Goal: Task Accomplishment & Management: Manage account settings

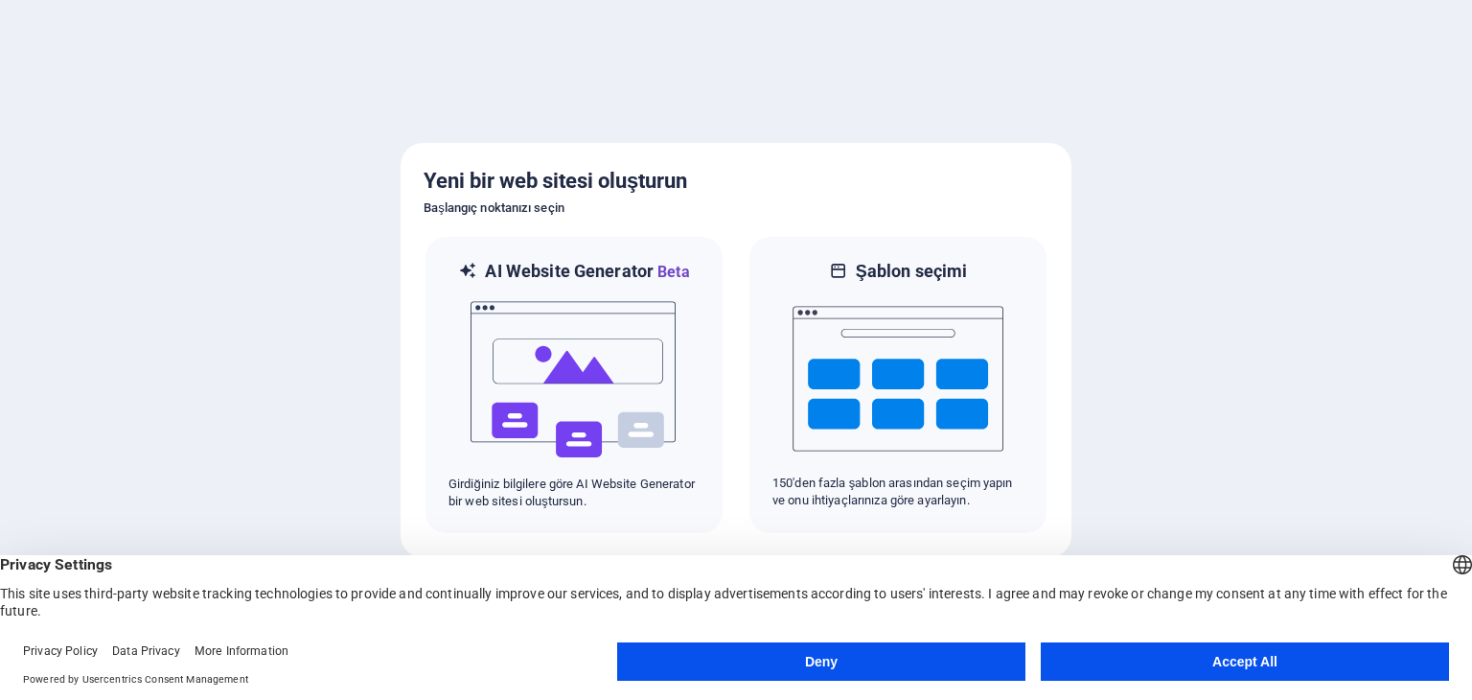
click at [1146, 657] on button "Accept All" at bounding box center [1245, 661] width 408 height 38
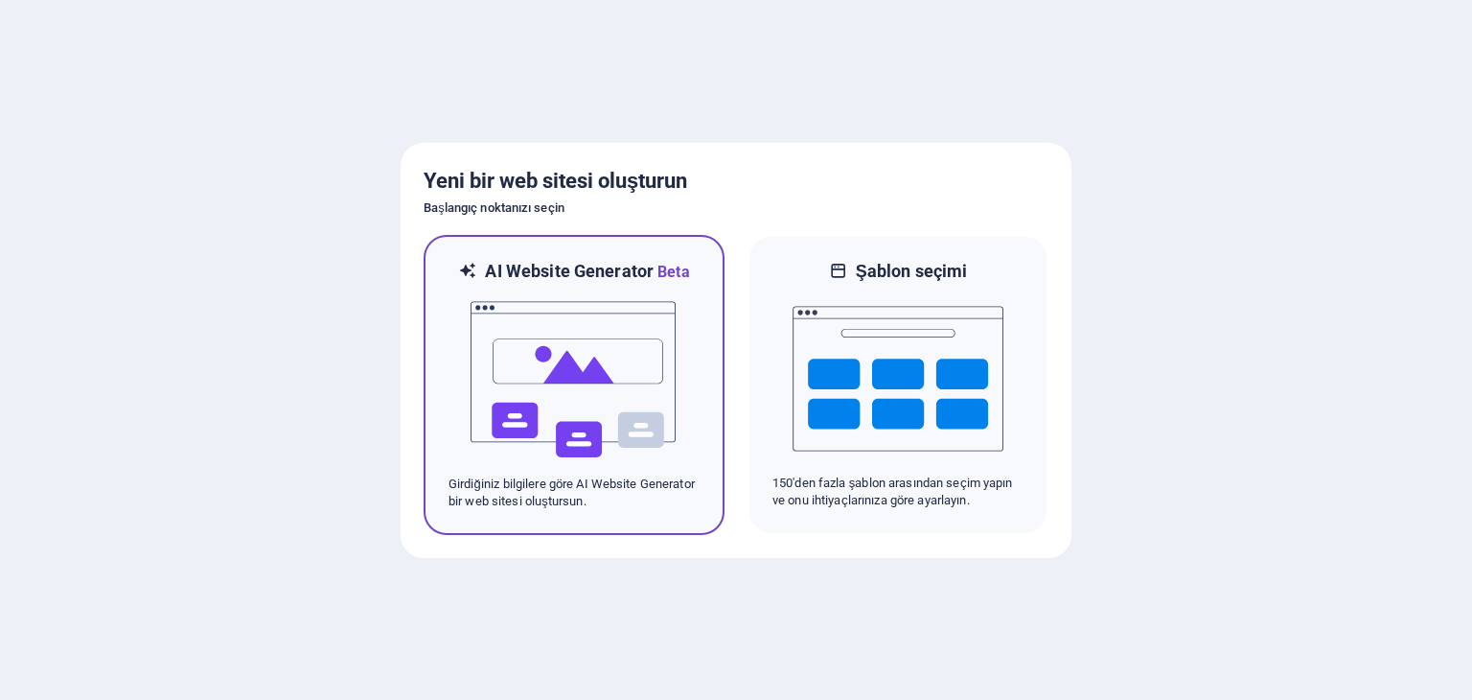
click at [583, 383] on img at bounding box center [574, 380] width 211 height 192
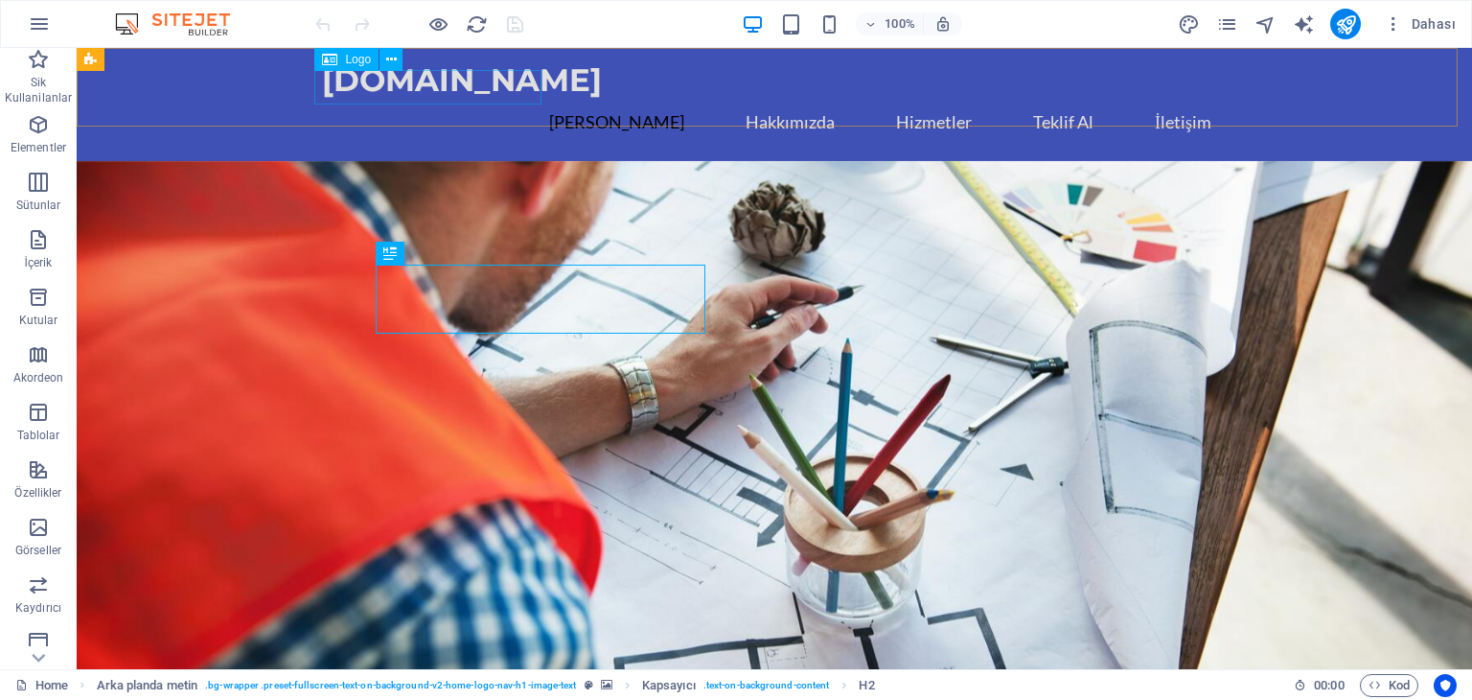
click at [356, 61] on span "Logo" at bounding box center [358, 60] width 26 height 12
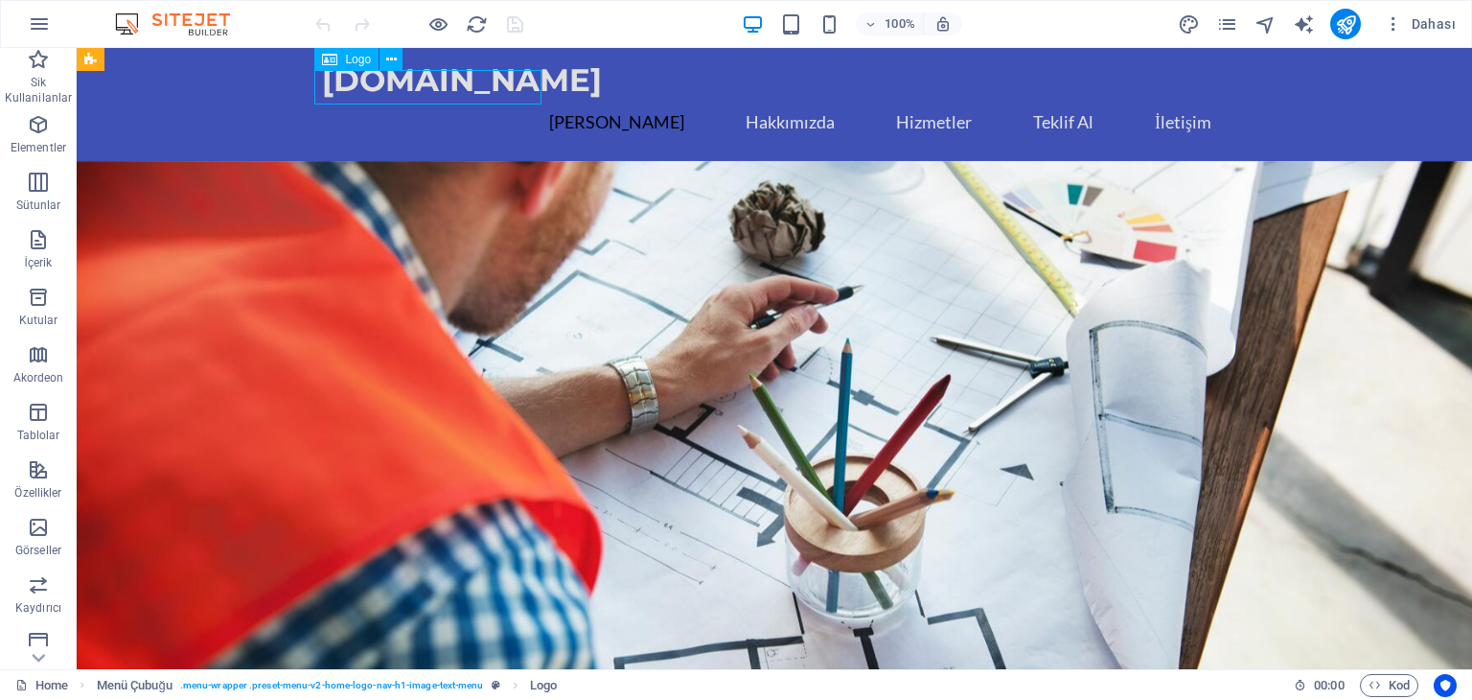
click at [325, 58] on icon at bounding box center [329, 59] width 15 height 23
click at [391, 59] on icon at bounding box center [391, 60] width 11 height 20
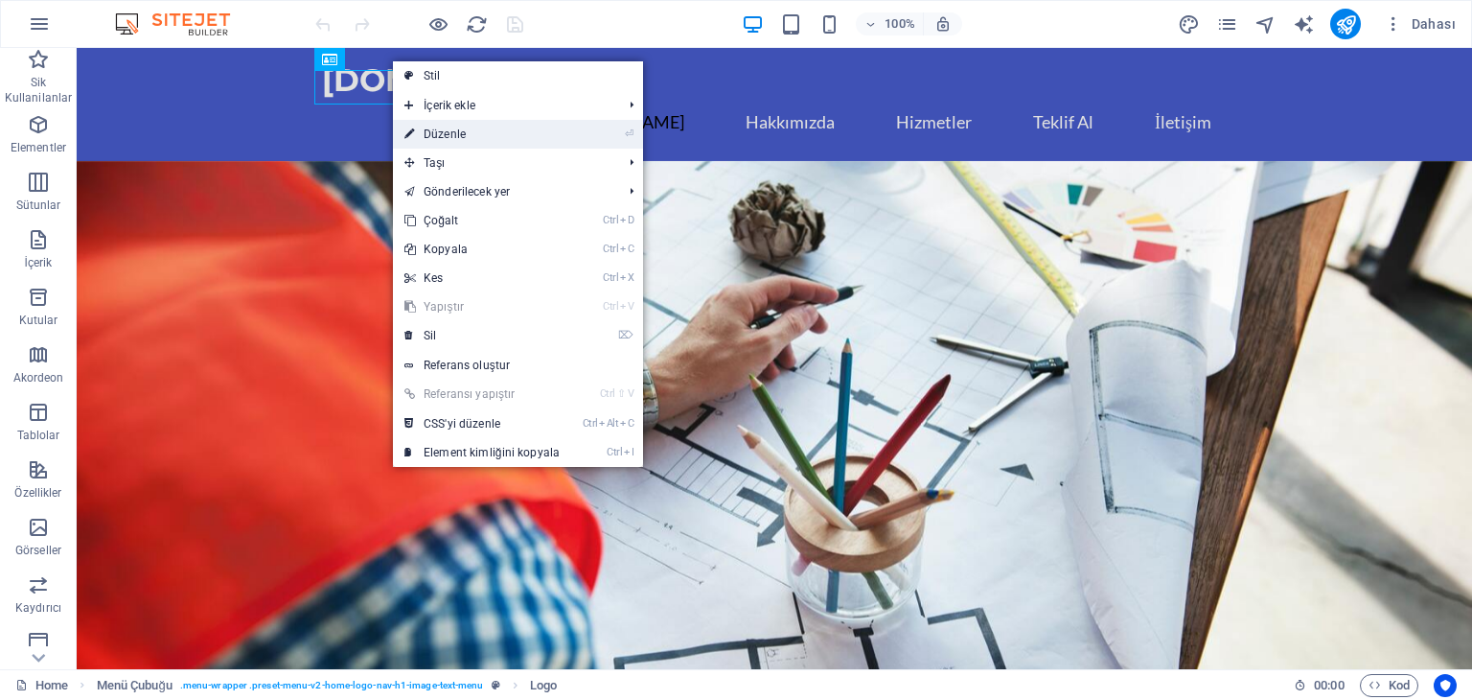
click at [496, 135] on link "⏎ Düzenle" at bounding box center [482, 134] width 178 height 29
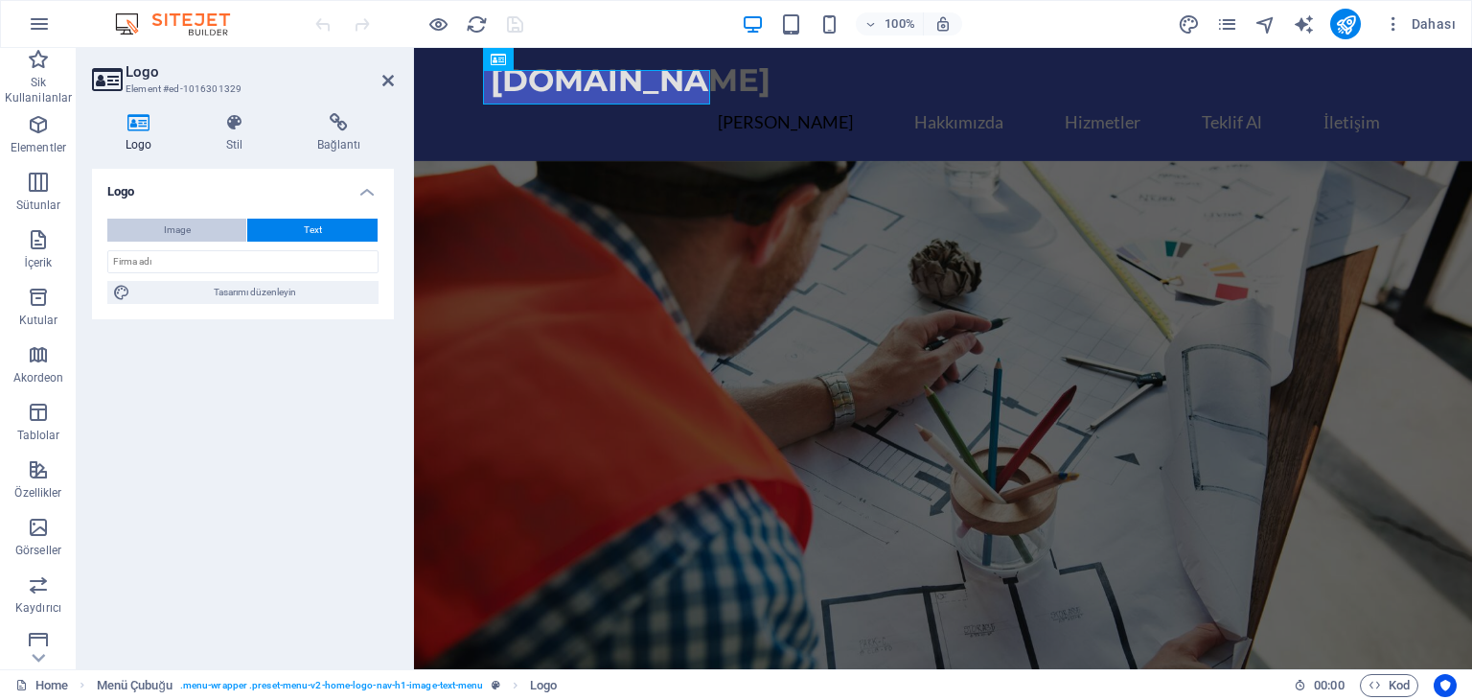
click at [200, 227] on button "Image" at bounding box center [176, 230] width 139 height 23
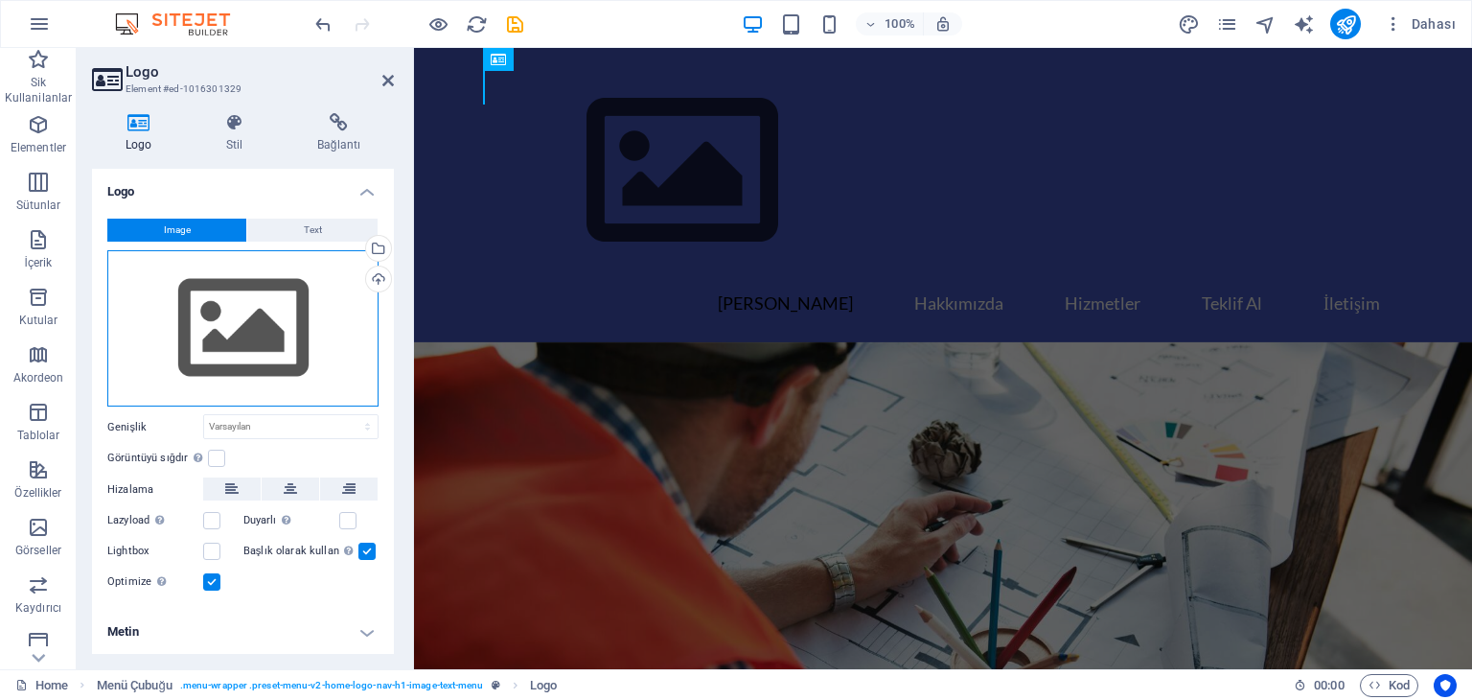
click at [220, 270] on div "Dosyaları buraya sürükleyin, dosyaları seçmek için tıklayın veya Dosyalardan ya…" at bounding box center [242, 328] width 271 height 157
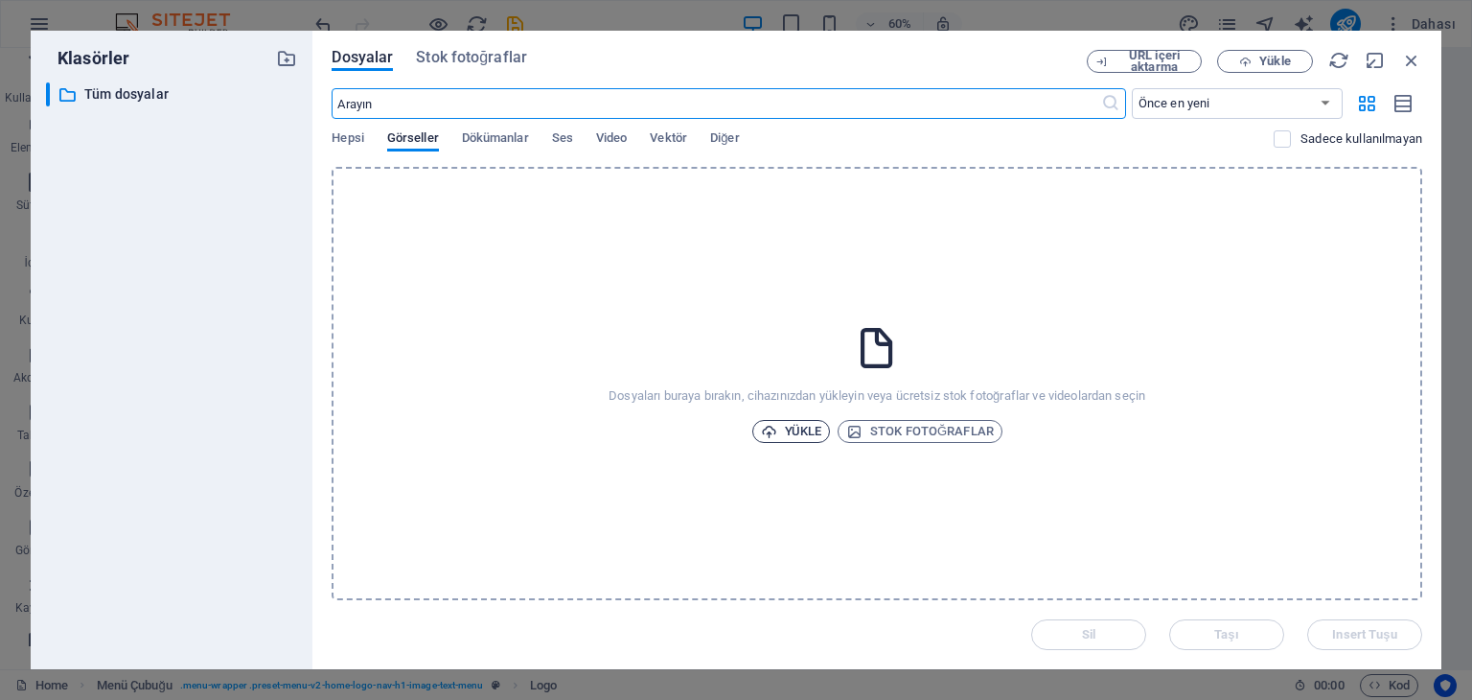
click at [788, 439] on span "Yükle" at bounding box center [791, 431] width 61 height 23
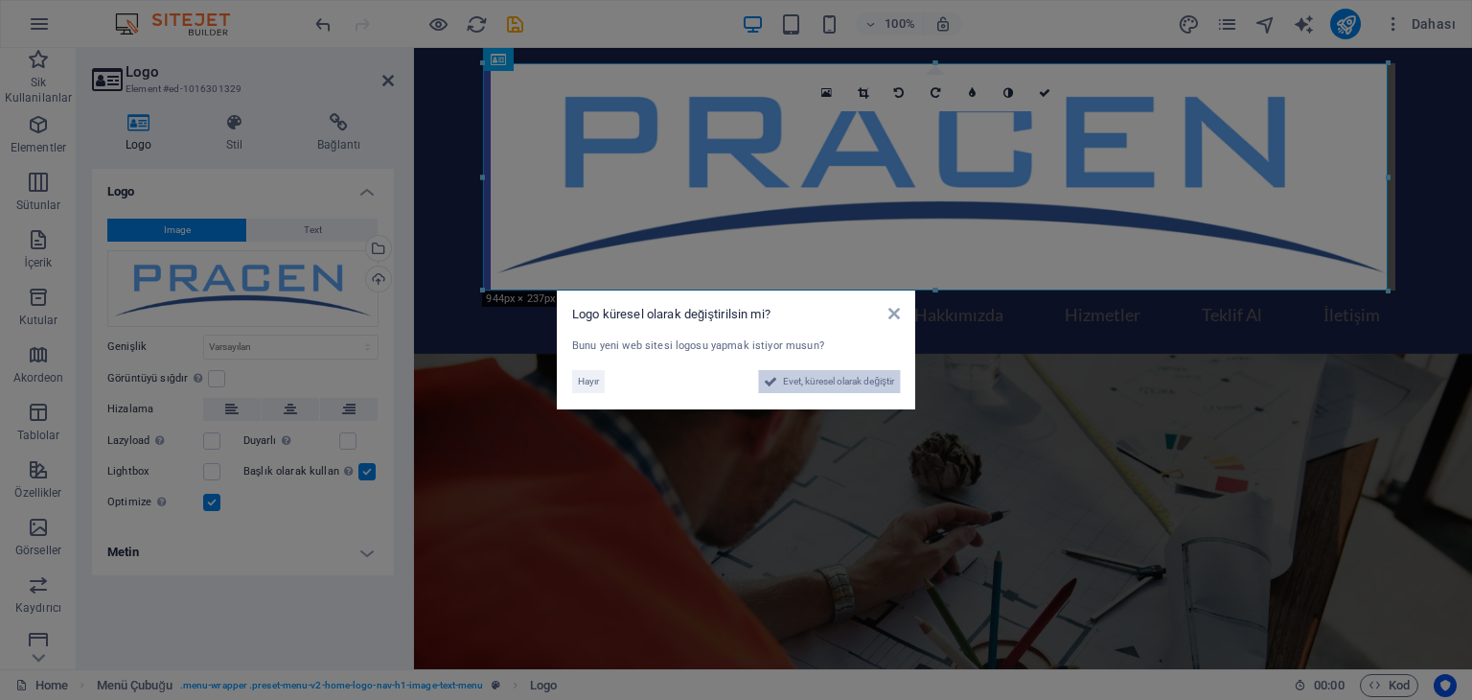
click at [805, 382] on span "Evet, küresel olarak değiştir" at bounding box center [838, 381] width 111 height 23
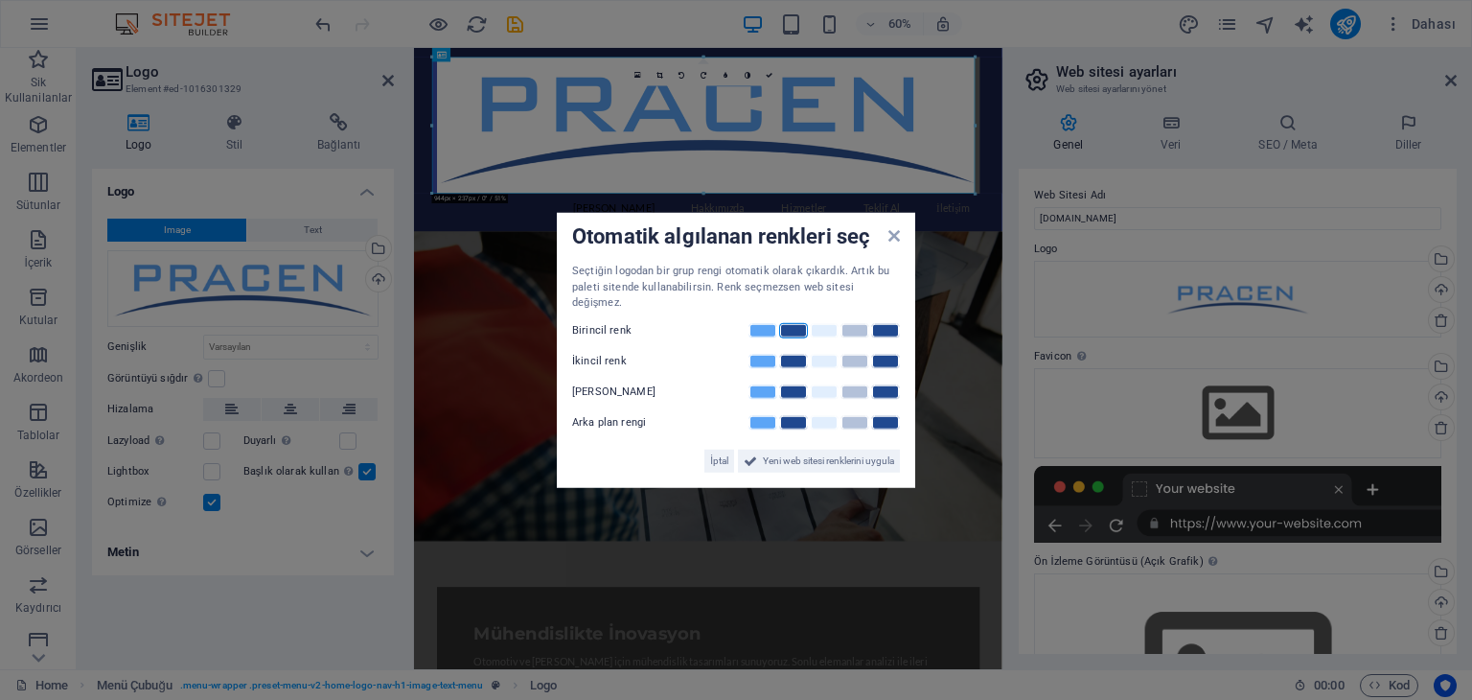
click at [793, 323] on link at bounding box center [793, 329] width 29 height 15
click at [757, 322] on link at bounding box center [763, 329] width 29 height 15
click at [792, 353] on link at bounding box center [793, 360] width 29 height 15
click at [789, 383] on link at bounding box center [793, 390] width 29 height 15
click at [856, 416] on link at bounding box center [855, 421] width 29 height 15
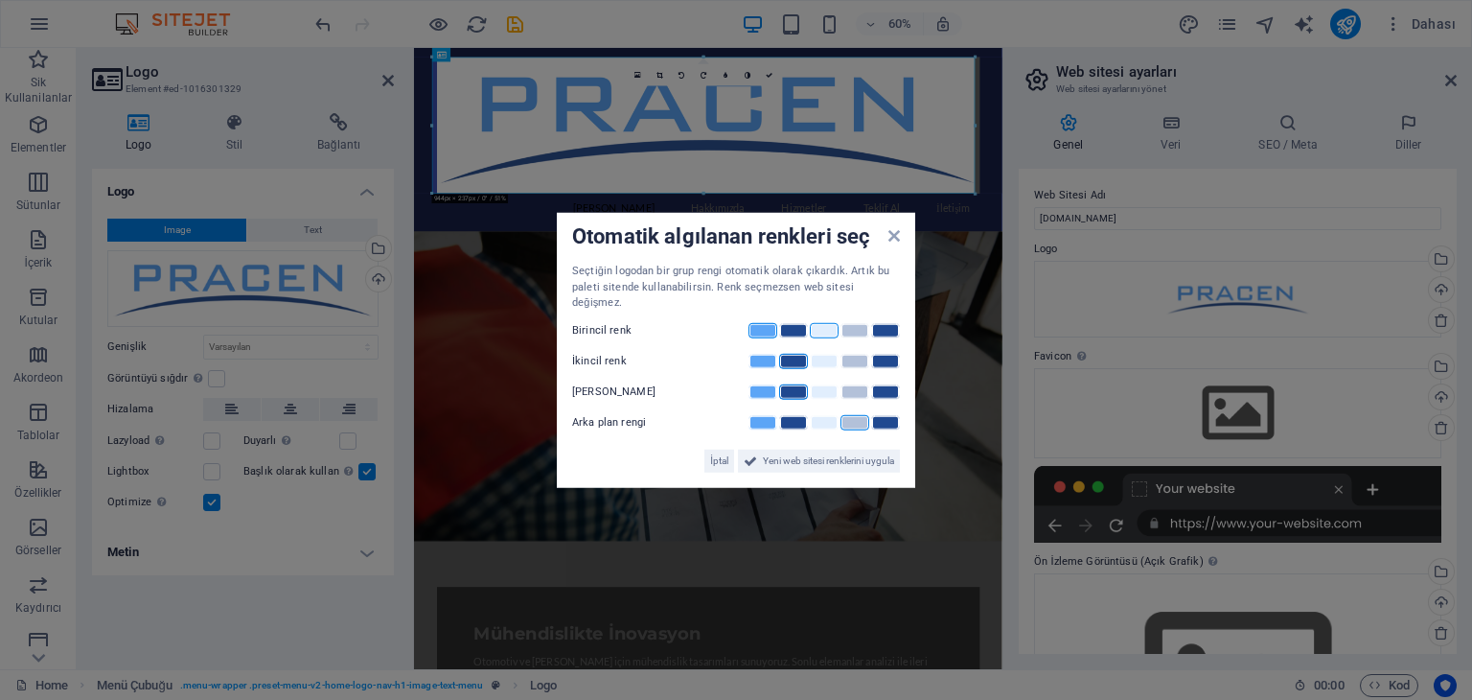
click at [822, 323] on link at bounding box center [824, 329] width 29 height 15
click at [758, 322] on link at bounding box center [763, 329] width 29 height 15
click at [824, 353] on link at bounding box center [824, 360] width 29 height 15
click at [798, 449] on span "Yeni web sitesi renklerini uygula" at bounding box center [828, 460] width 131 height 23
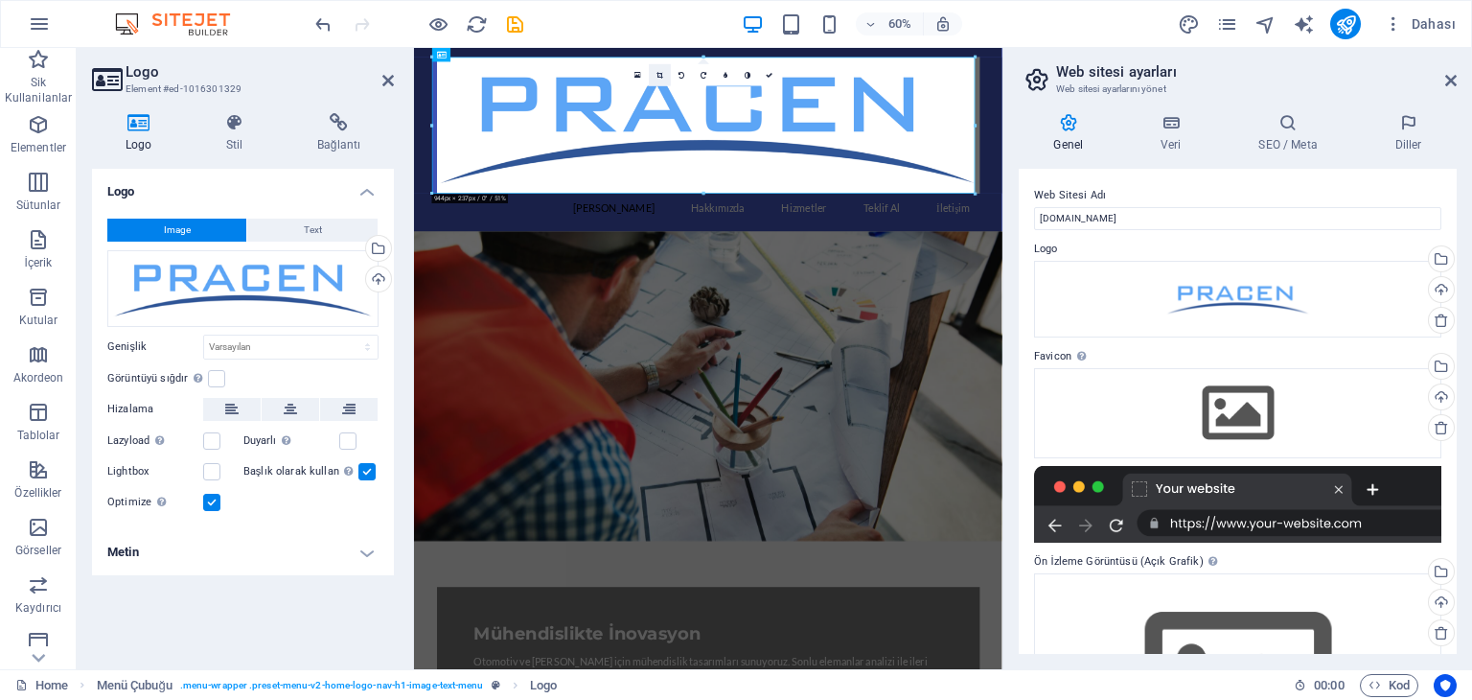
click at [660, 73] on icon at bounding box center [660, 75] width 7 height 7
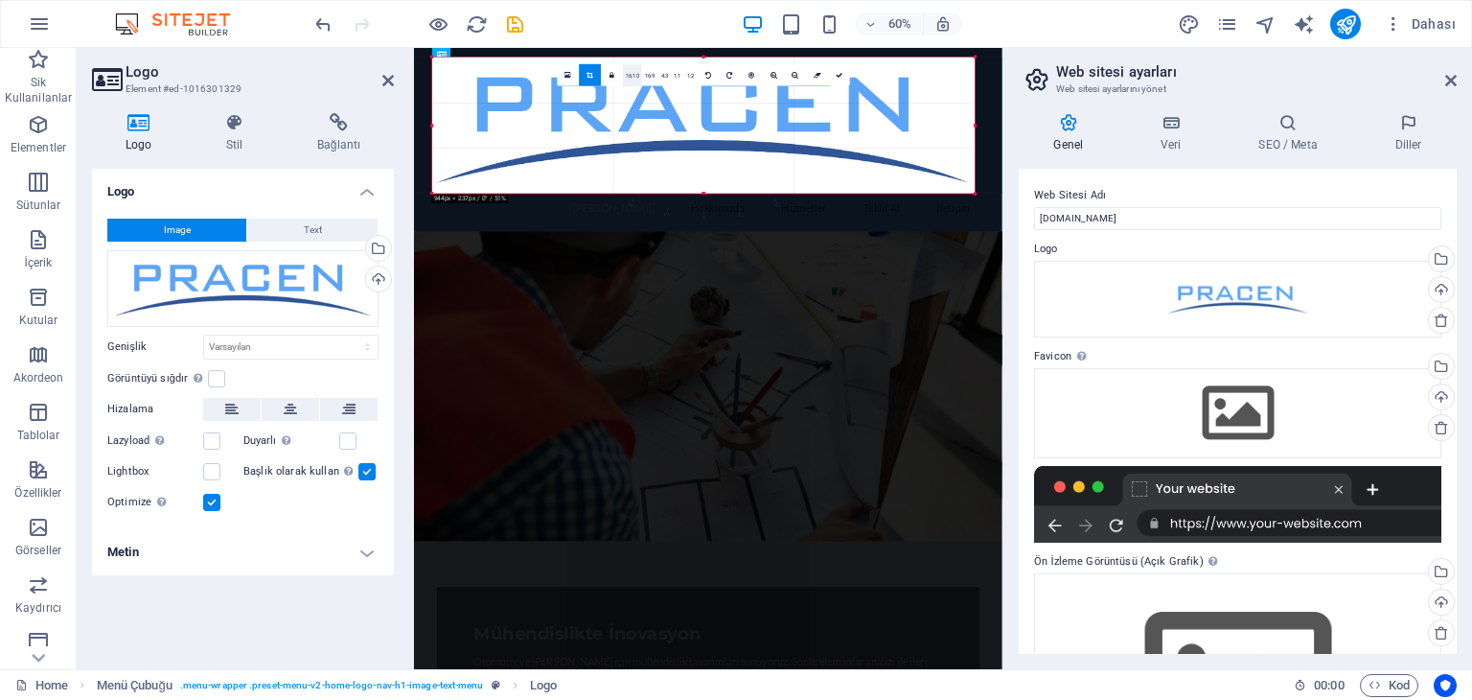
click at [636, 74] on link "16:10" at bounding box center [632, 75] width 19 height 22
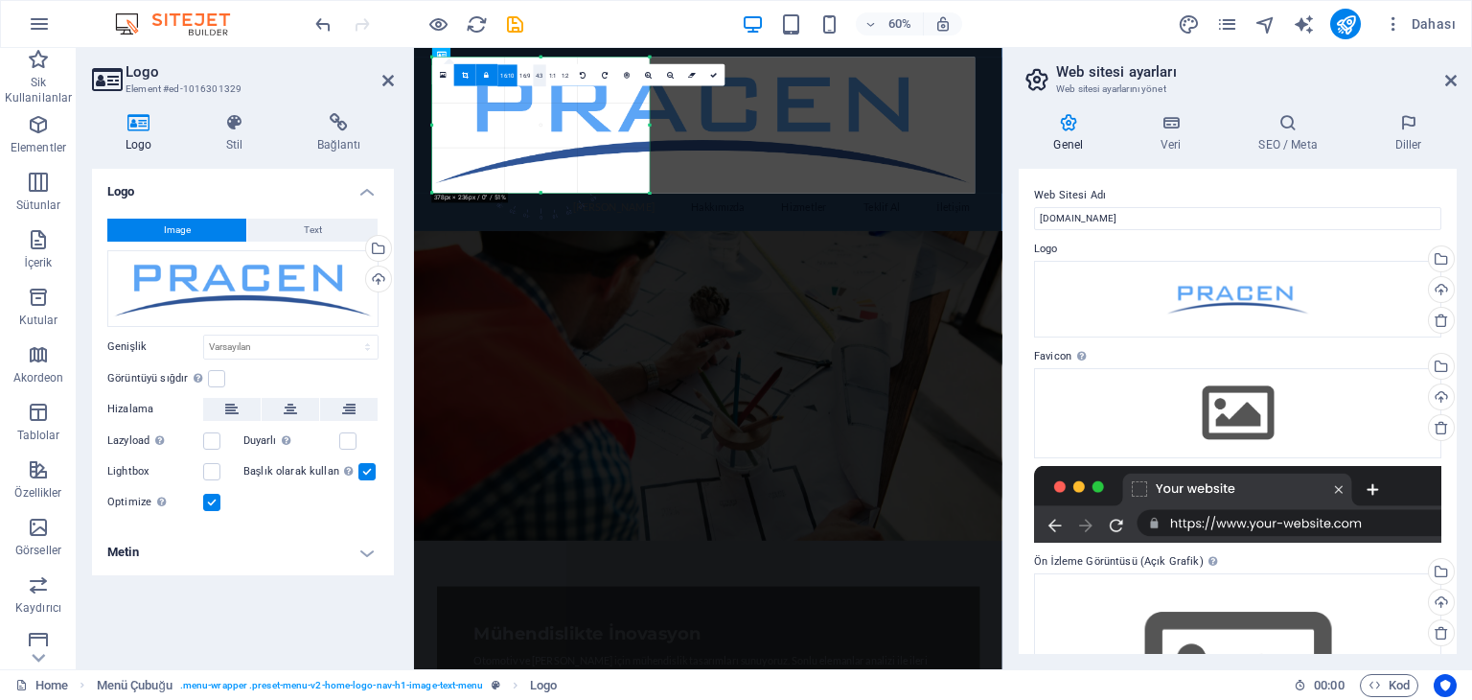
click at [537, 77] on link "4:3" at bounding box center [540, 75] width 13 height 22
click at [552, 75] on link "1:1" at bounding box center [552, 75] width 13 height 22
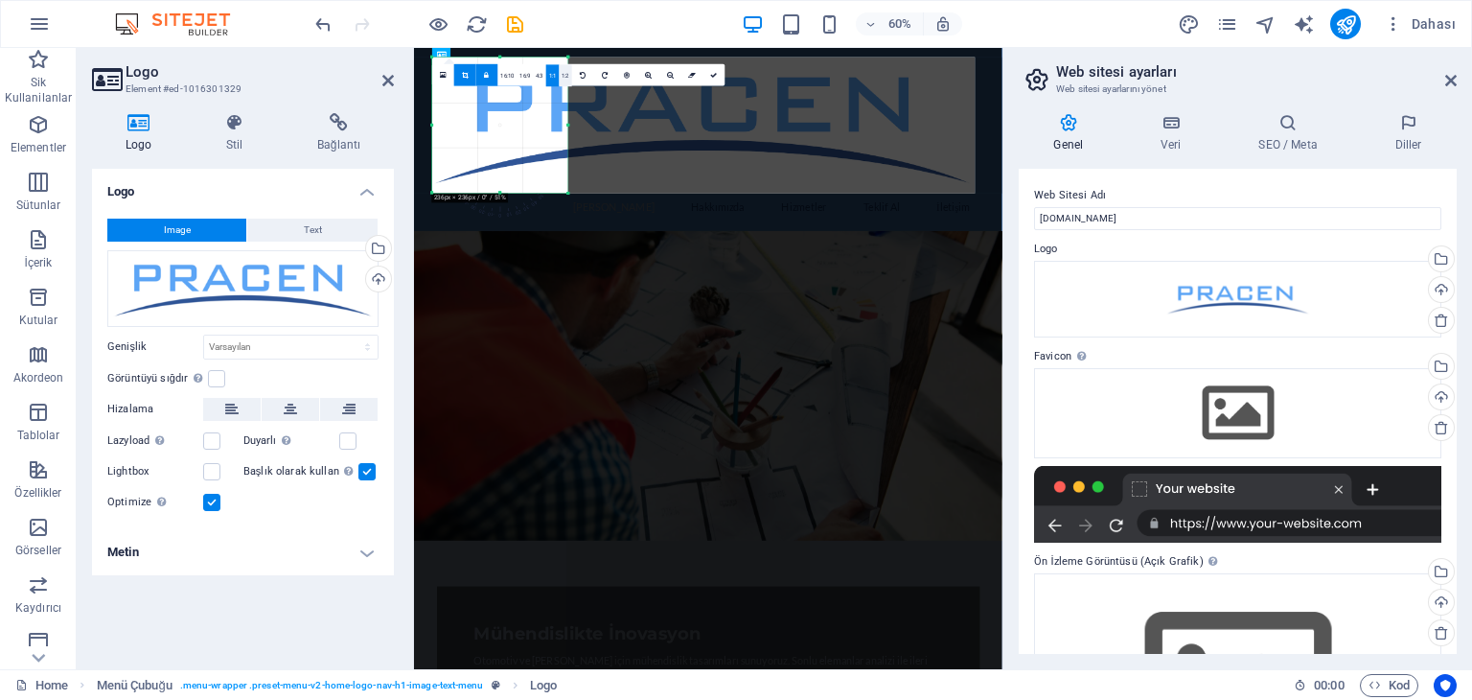
click at [564, 76] on link "1:2" at bounding box center [566, 75] width 13 height 22
click at [501, 75] on link "16:10" at bounding box center [507, 75] width 19 height 22
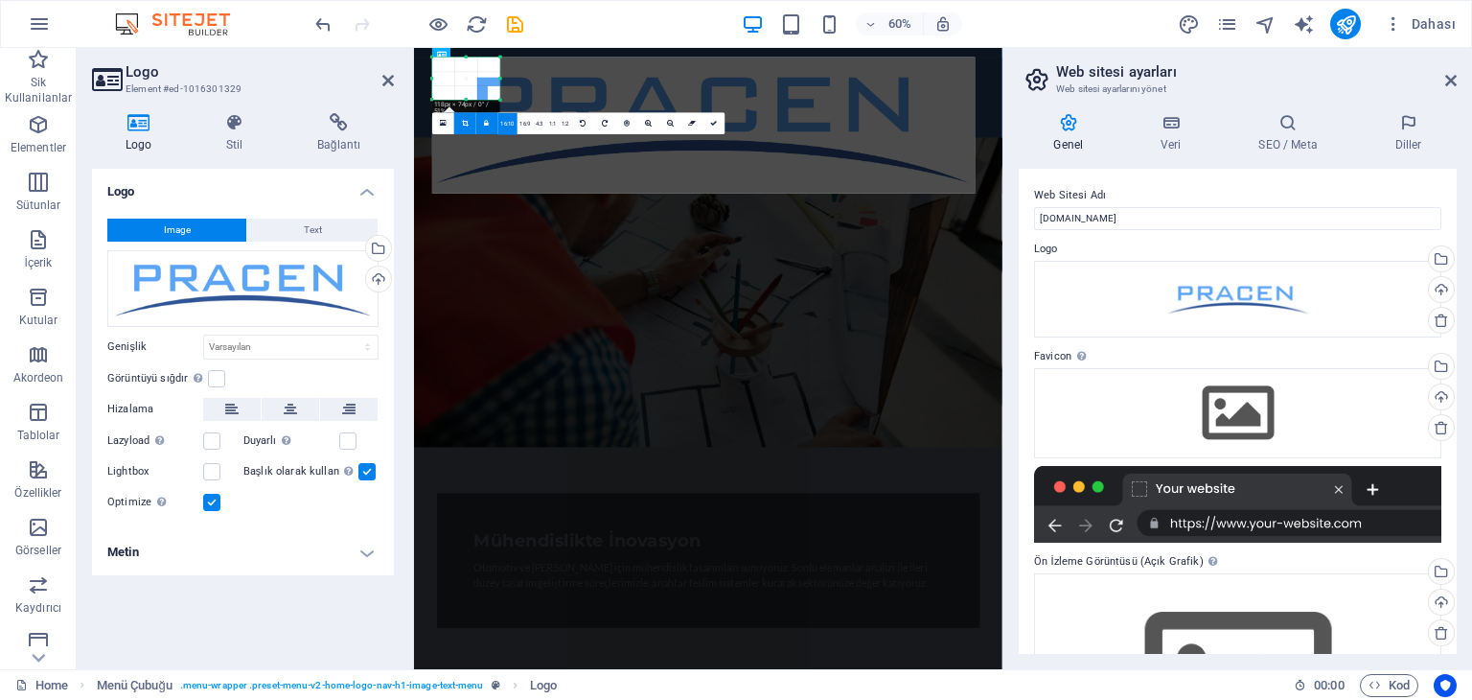
click at [510, 127] on link "16:10" at bounding box center [507, 124] width 19 height 22
click at [522, 126] on link "16:9" at bounding box center [526, 124] width 16 height 22
click at [582, 118] on icon at bounding box center [583, 118] width 6 height 7
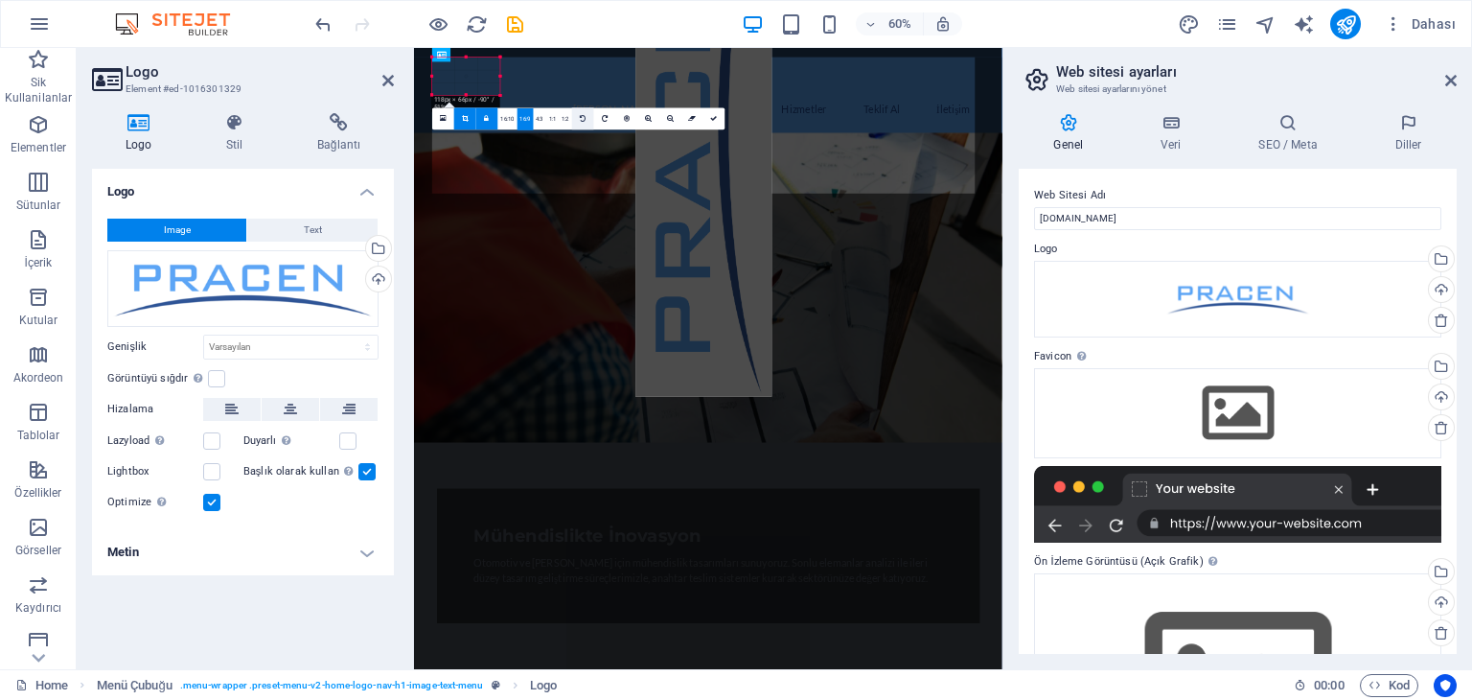
click at [582, 118] on icon at bounding box center [583, 118] width 6 height 7
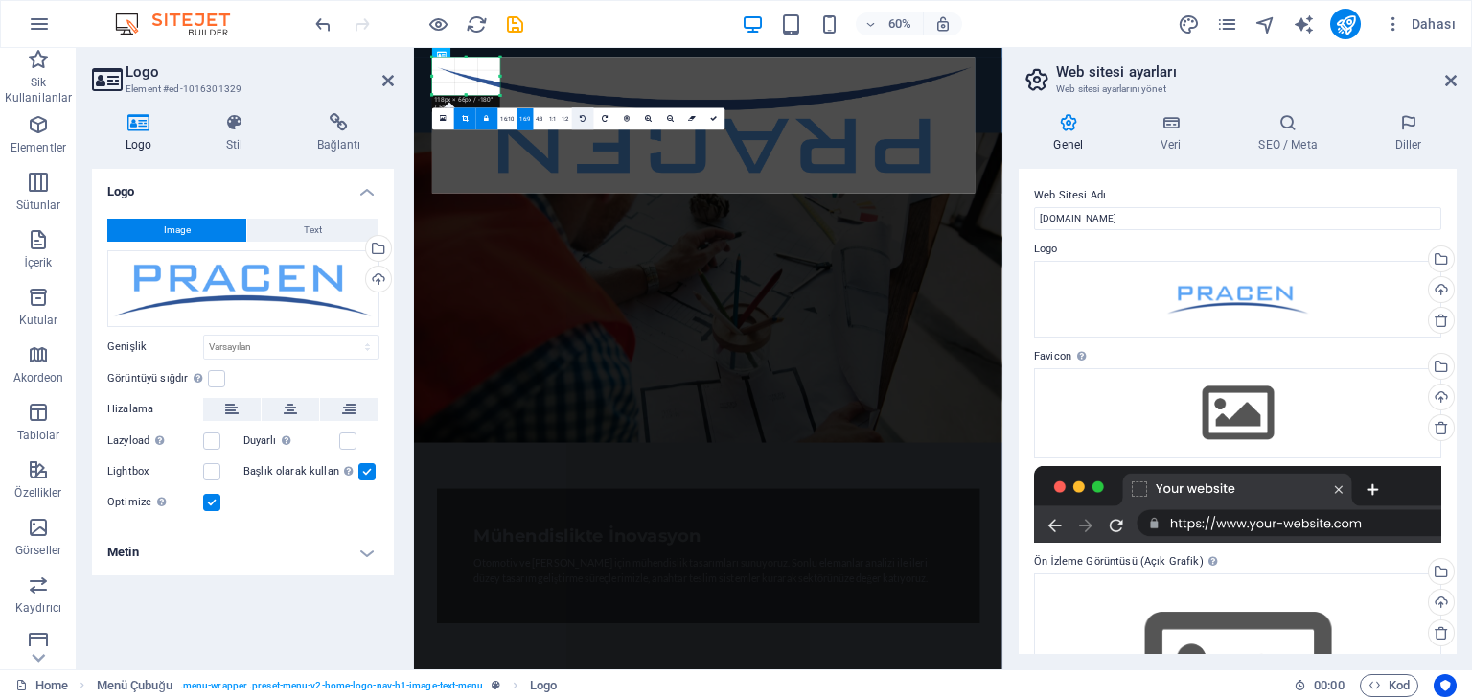
click at [582, 118] on icon at bounding box center [583, 118] width 6 height 7
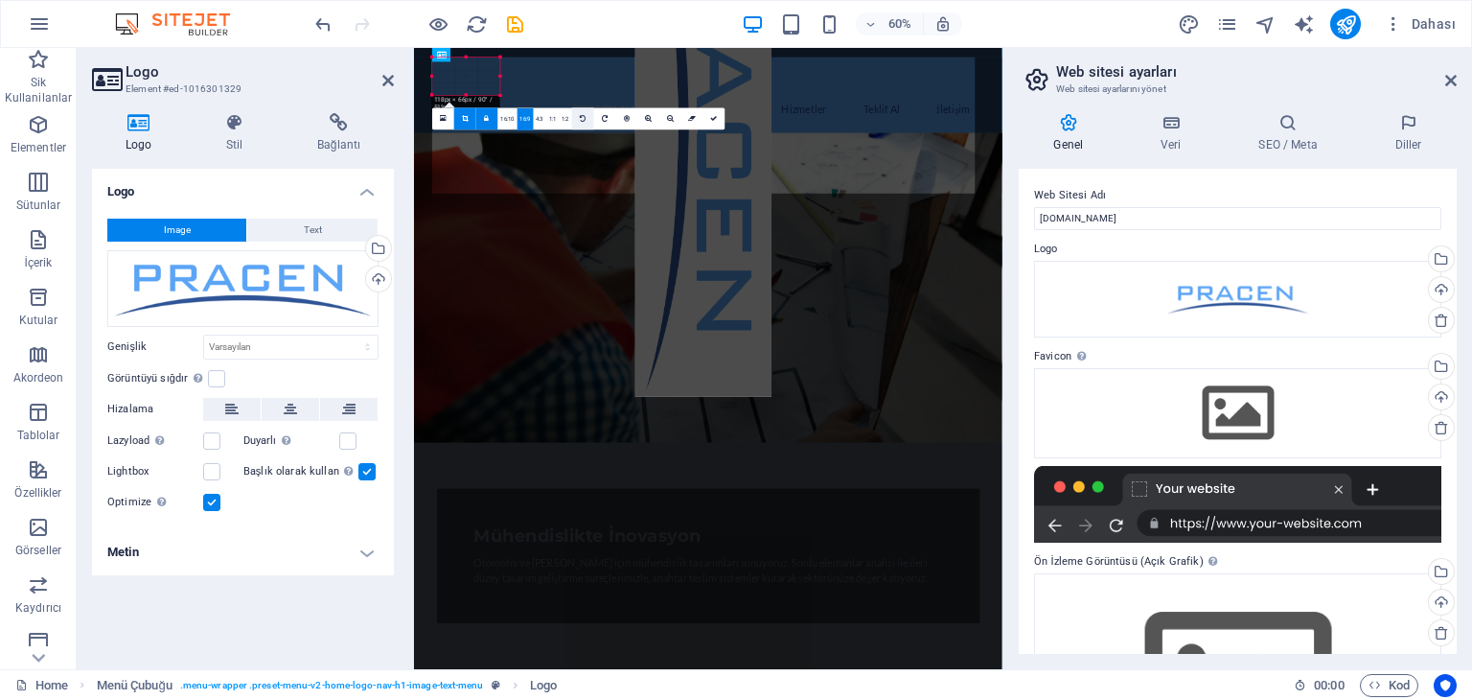
click at [582, 118] on icon at bounding box center [583, 118] width 6 height 7
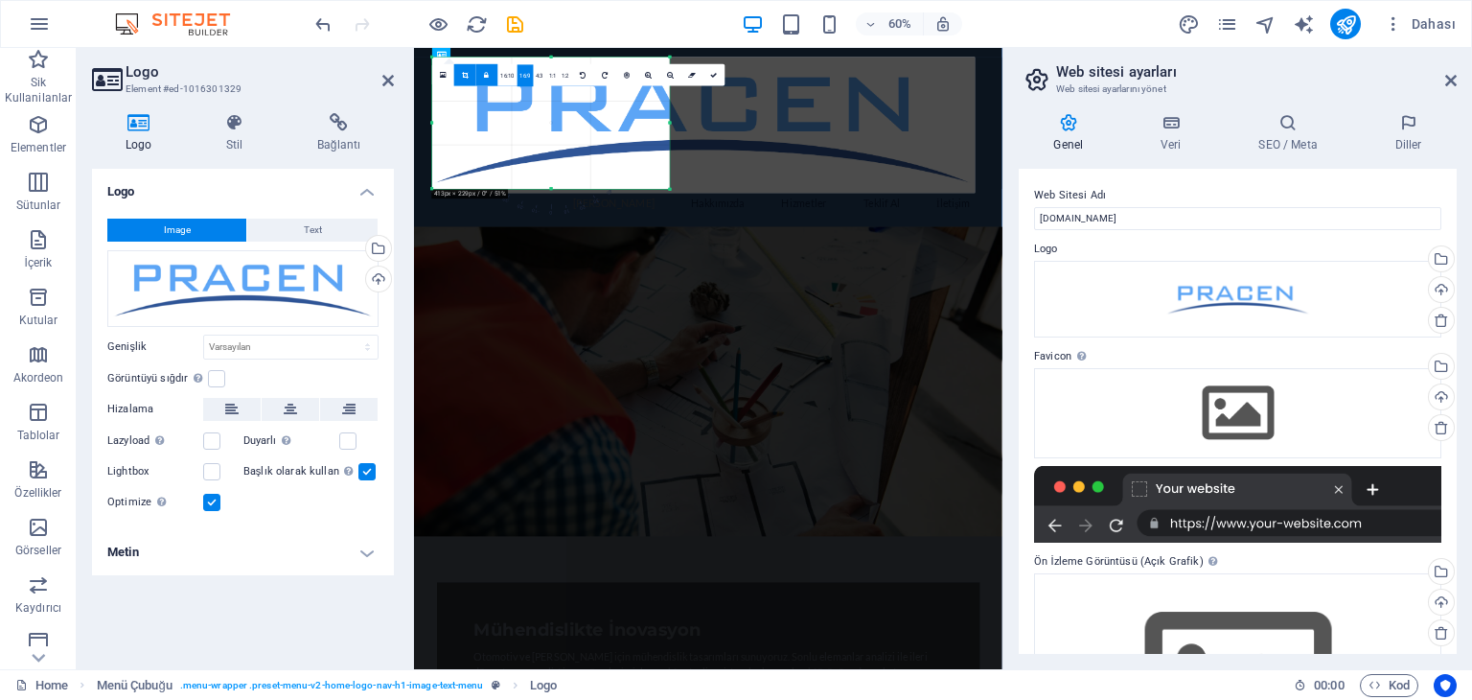
drag, startPoint x: 502, startPoint y: 96, endPoint x: 785, endPoint y: 147, distance: 287.3
click at [670, 147] on div "180 170 160 150 140 130 120 110 100 90 80 70 60 50 40 30 20 10 0 -10 -20 -30 -4…" at bounding box center [551, 123] width 238 height 131
click at [567, 73] on link "1:2" at bounding box center [566, 75] width 13 height 22
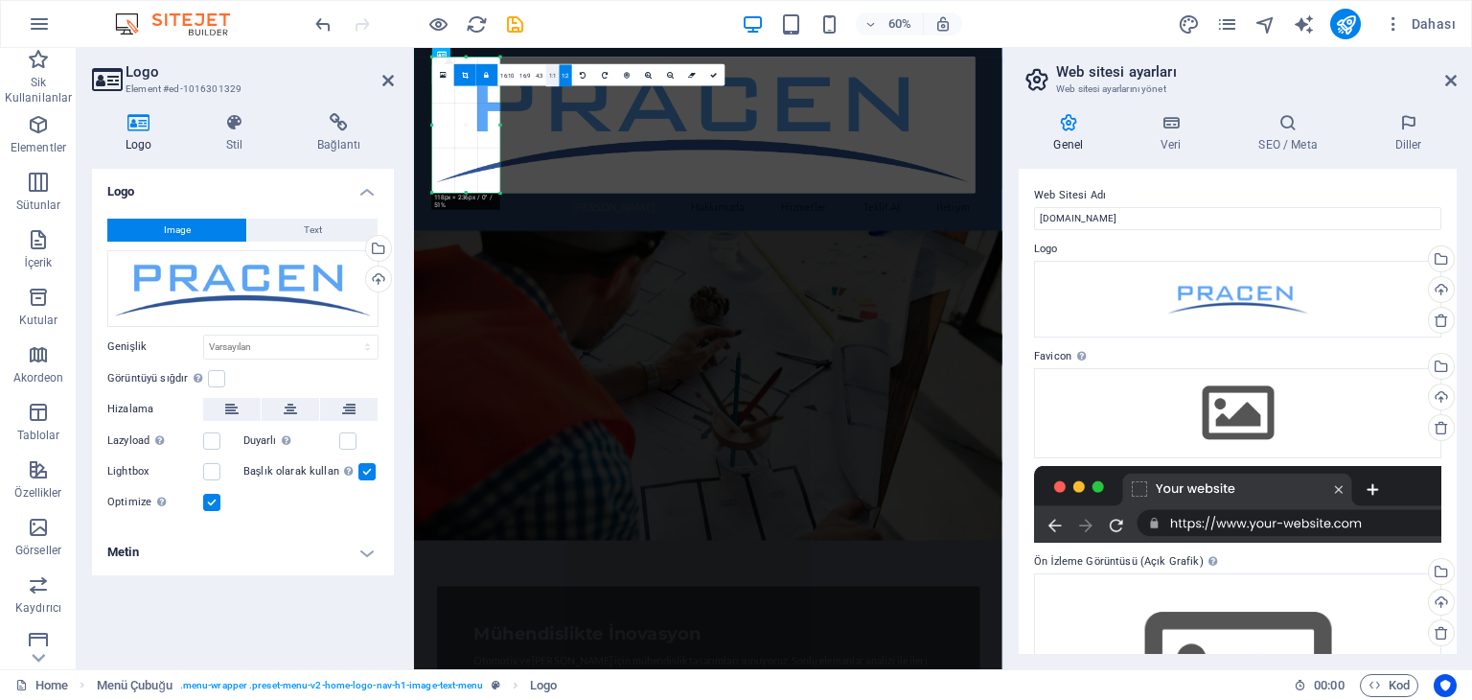
click at [553, 73] on link "1:1" at bounding box center [552, 75] width 13 height 22
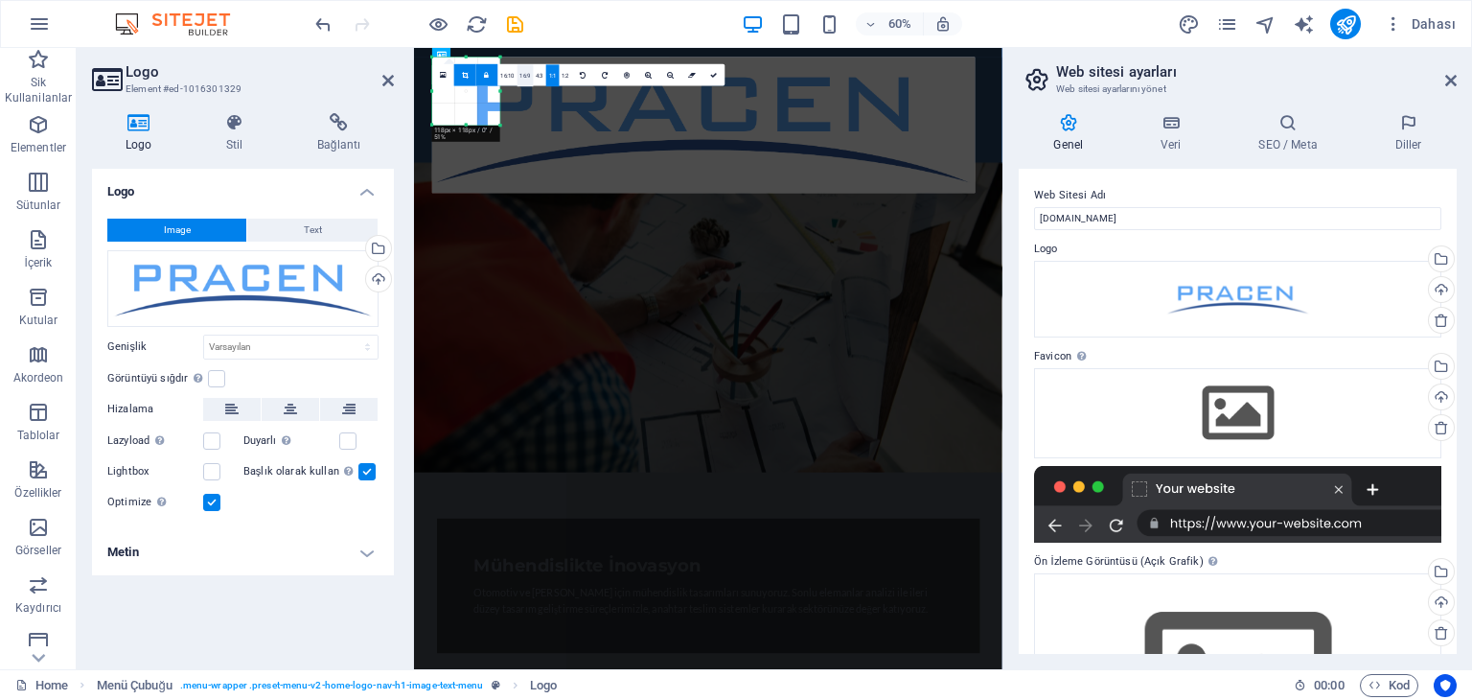
click at [528, 78] on link "16:9" at bounding box center [526, 75] width 16 height 22
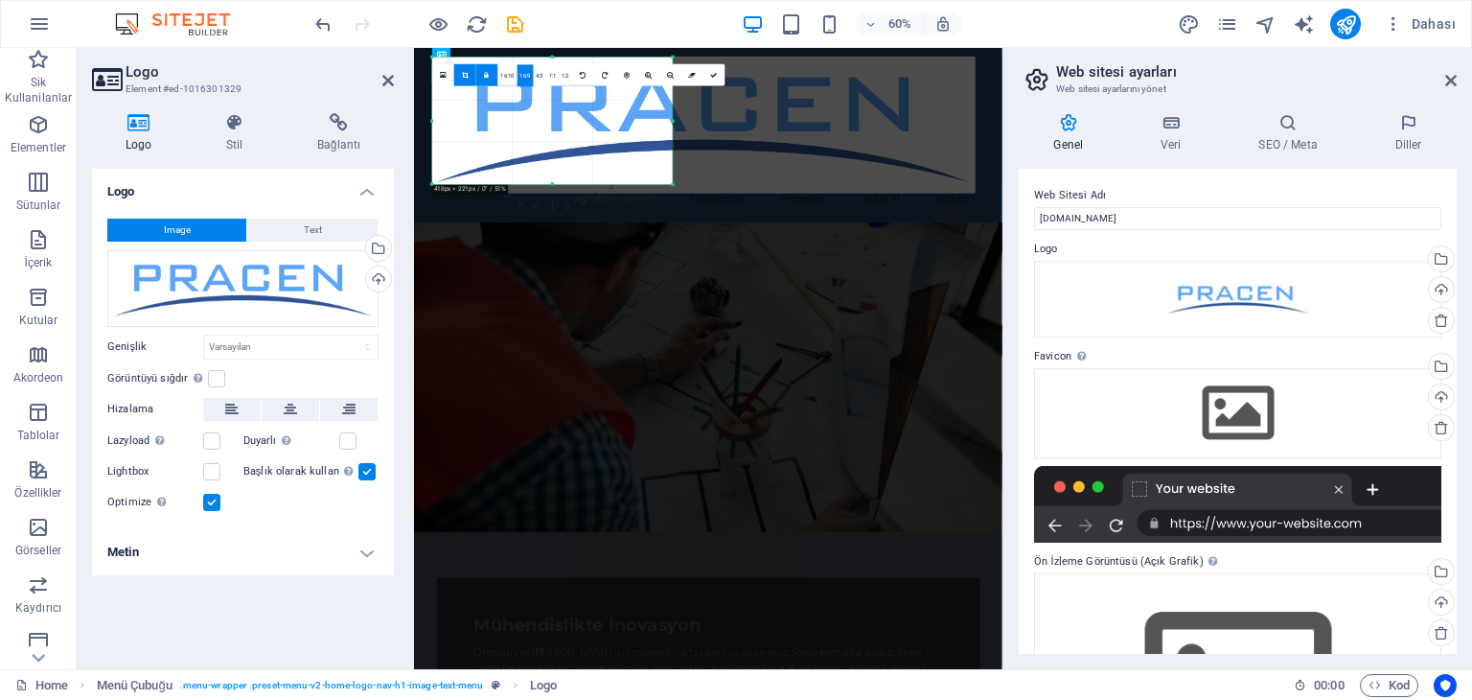
drag, startPoint x: 498, startPoint y: 91, endPoint x: 776, endPoint y: 127, distance: 280.2
click at [673, 128] on div "180 170 160 150 140 130 120 110 100 90 80 70 60 50 40 30 20 10 0 -10 -20 -30 -4…" at bounding box center [552, 121] width 241 height 127
click at [464, 70] on link at bounding box center [465, 75] width 22 height 22
type input "417"
select select "px"
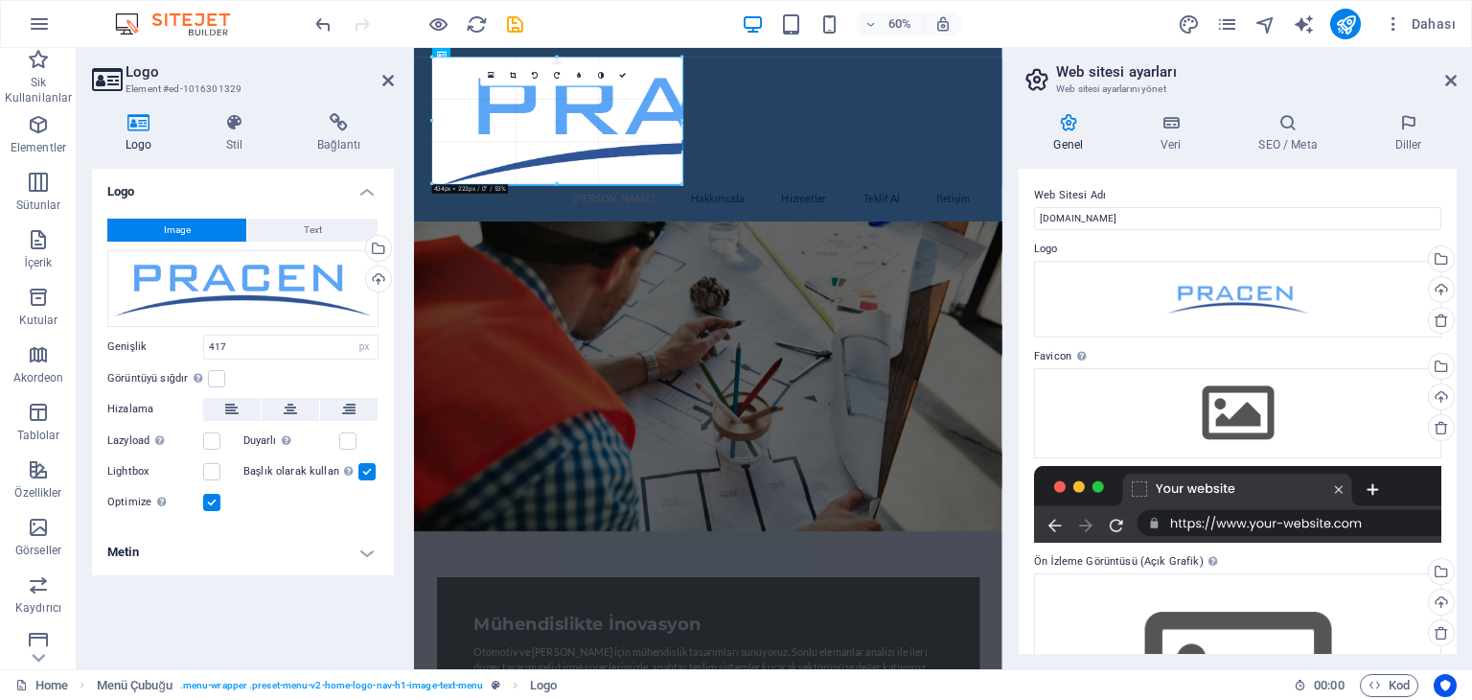
drag, startPoint x: 672, startPoint y: 183, endPoint x: 682, endPoint y: 127, distance: 56.6
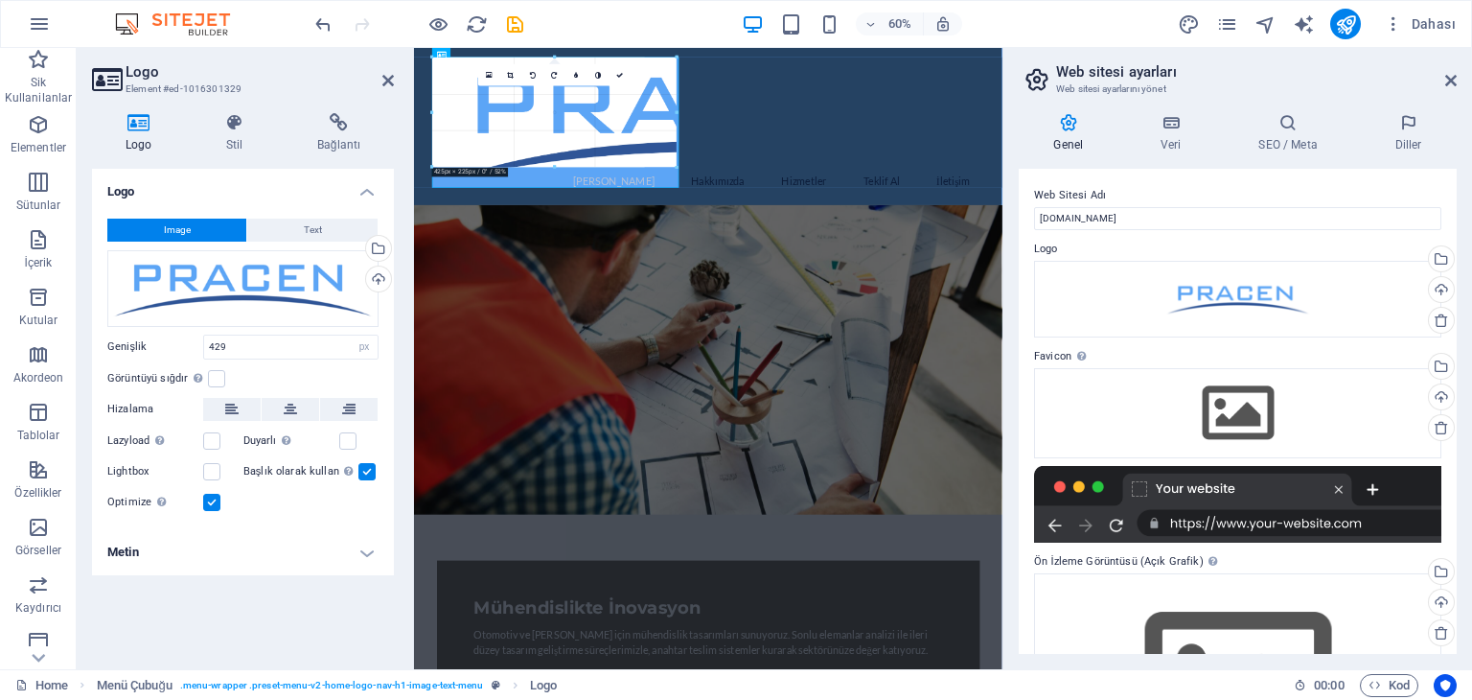
drag, startPoint x: 679, startPoint y: 118, endPoint x: 603, endPoint y: 132, distance: 77.1
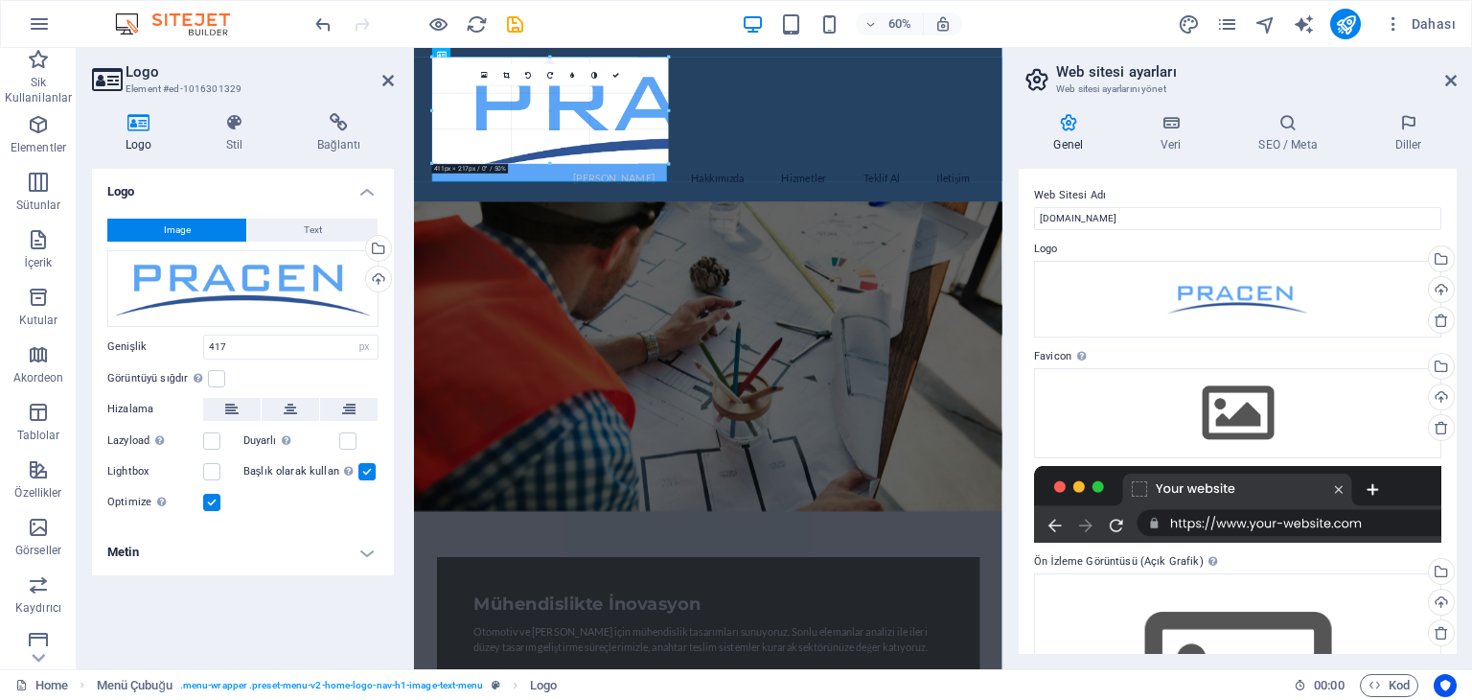
drag, startPoint x: 671, startPoint y: 115, endPoint x: 607, endPoint y: 116, distance: 64.2
type input "355"
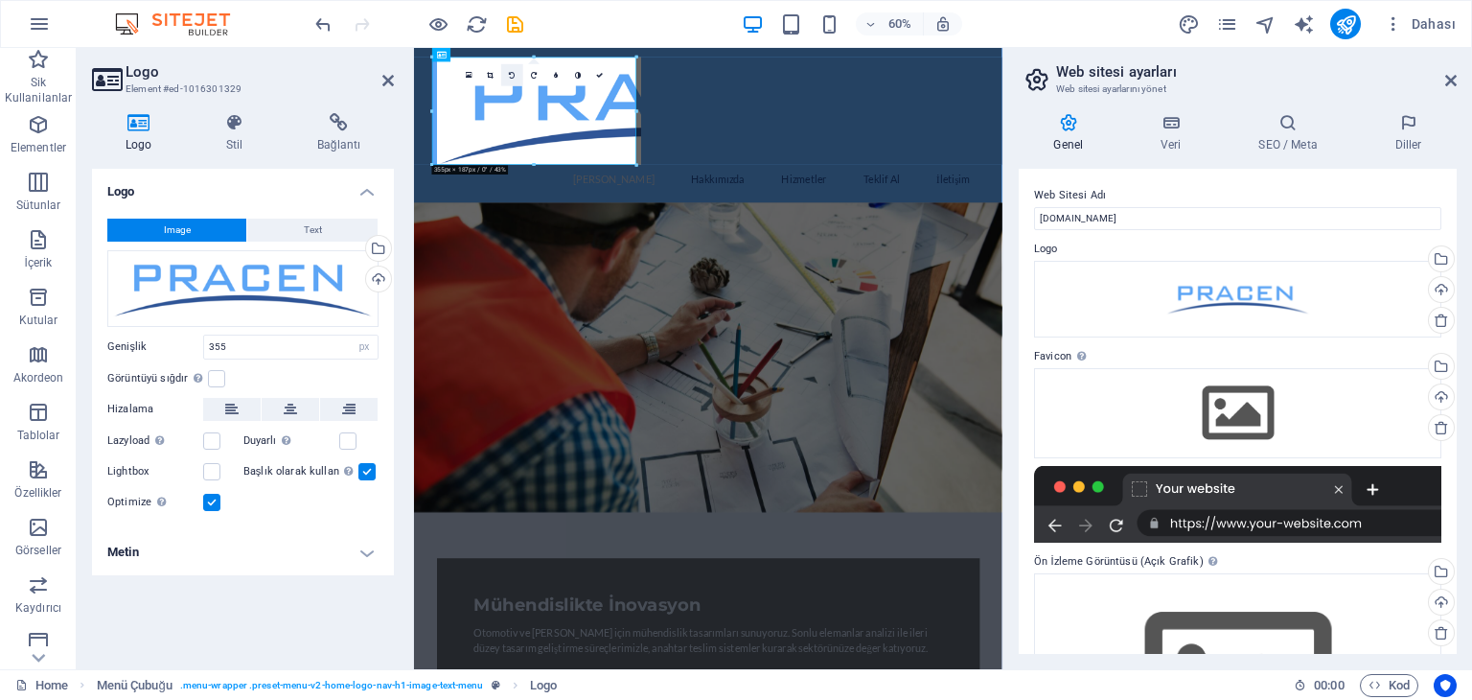
click at [506, 71] on link at bounding box center [512, 75] width 22 height 22
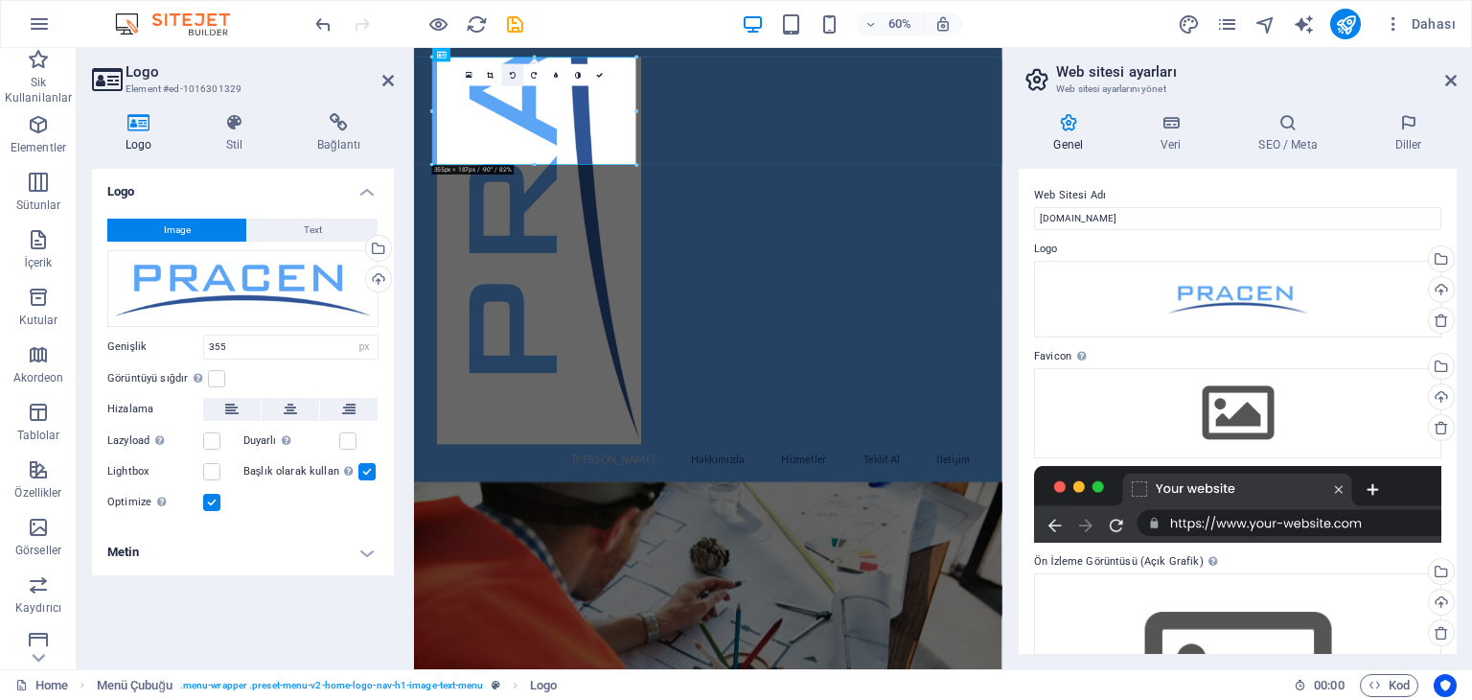
click at [514, 78] on icon at bounding box center [513, 75] width 6 height 7
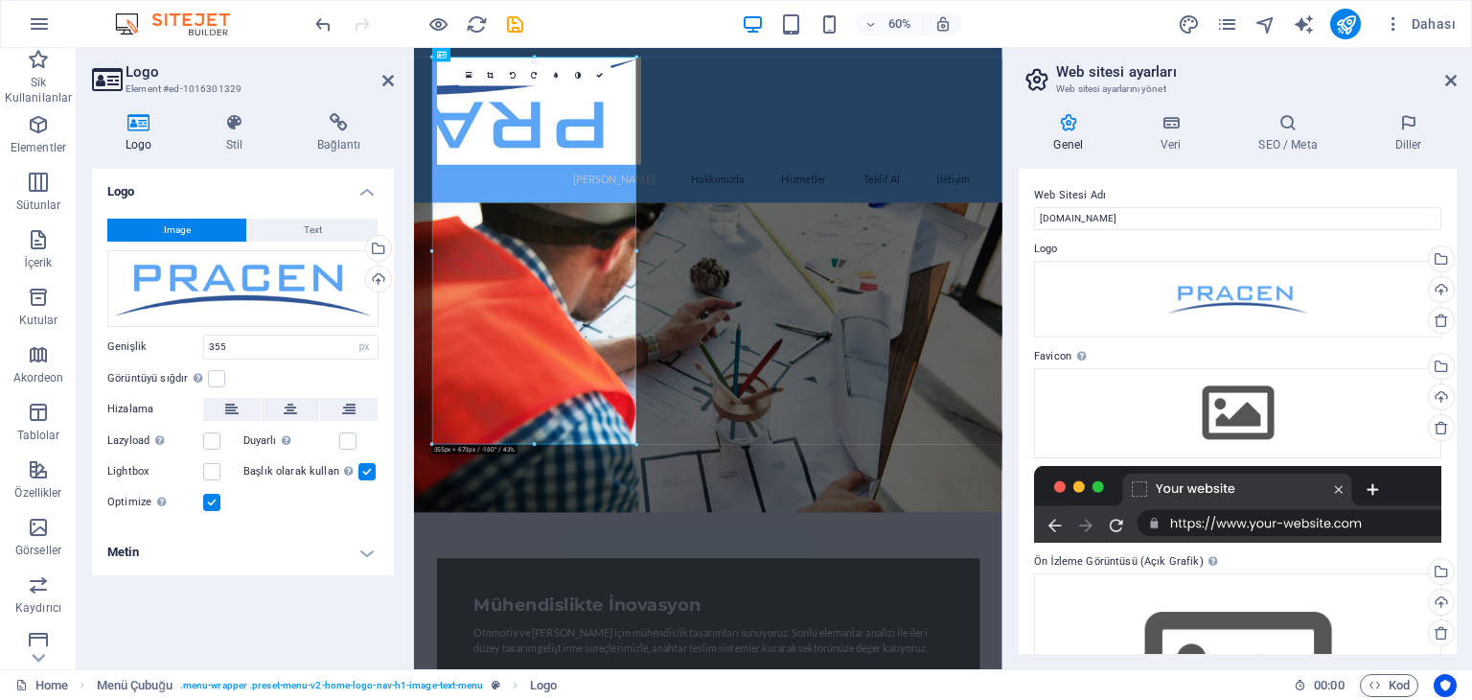
click at [514, 78] on icon at bounding box center [513, 75] width 6 height 7
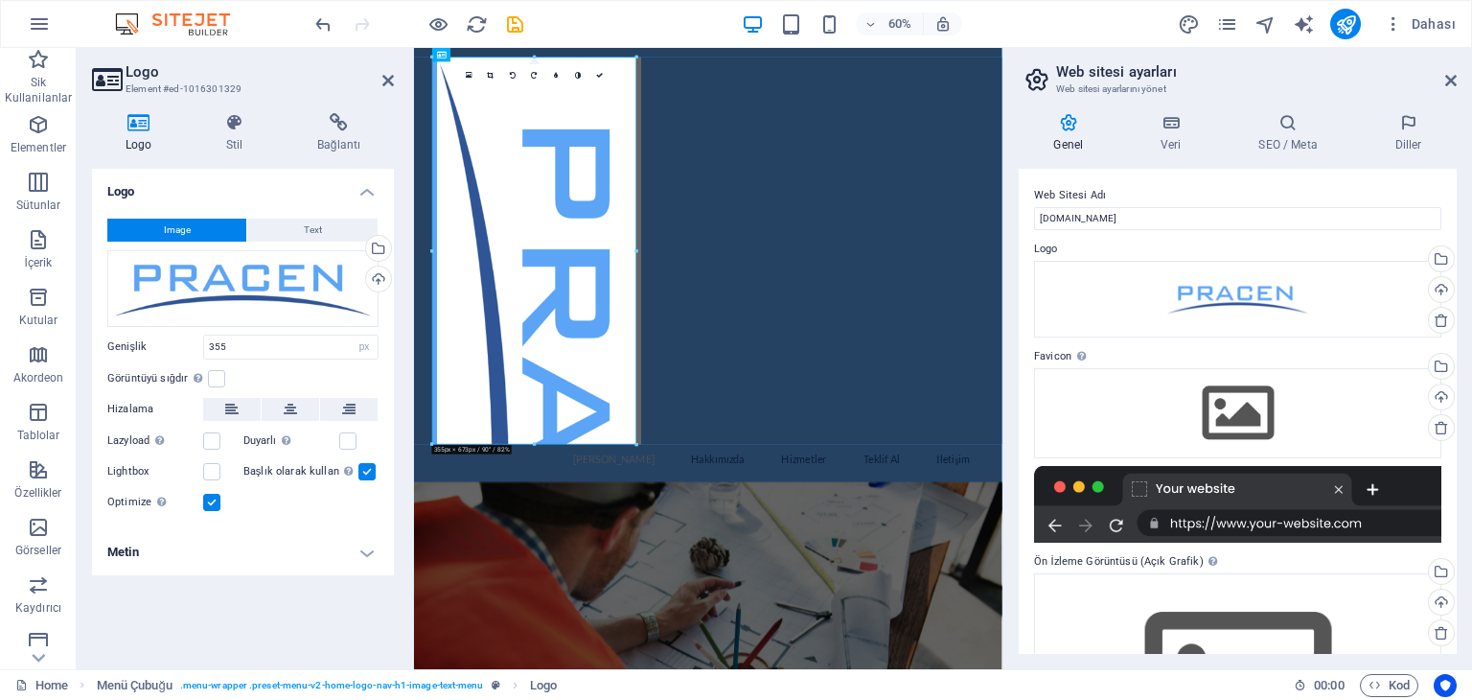
click at [514, 78] on icon at bounding box center [513, 75] width 6 height 7
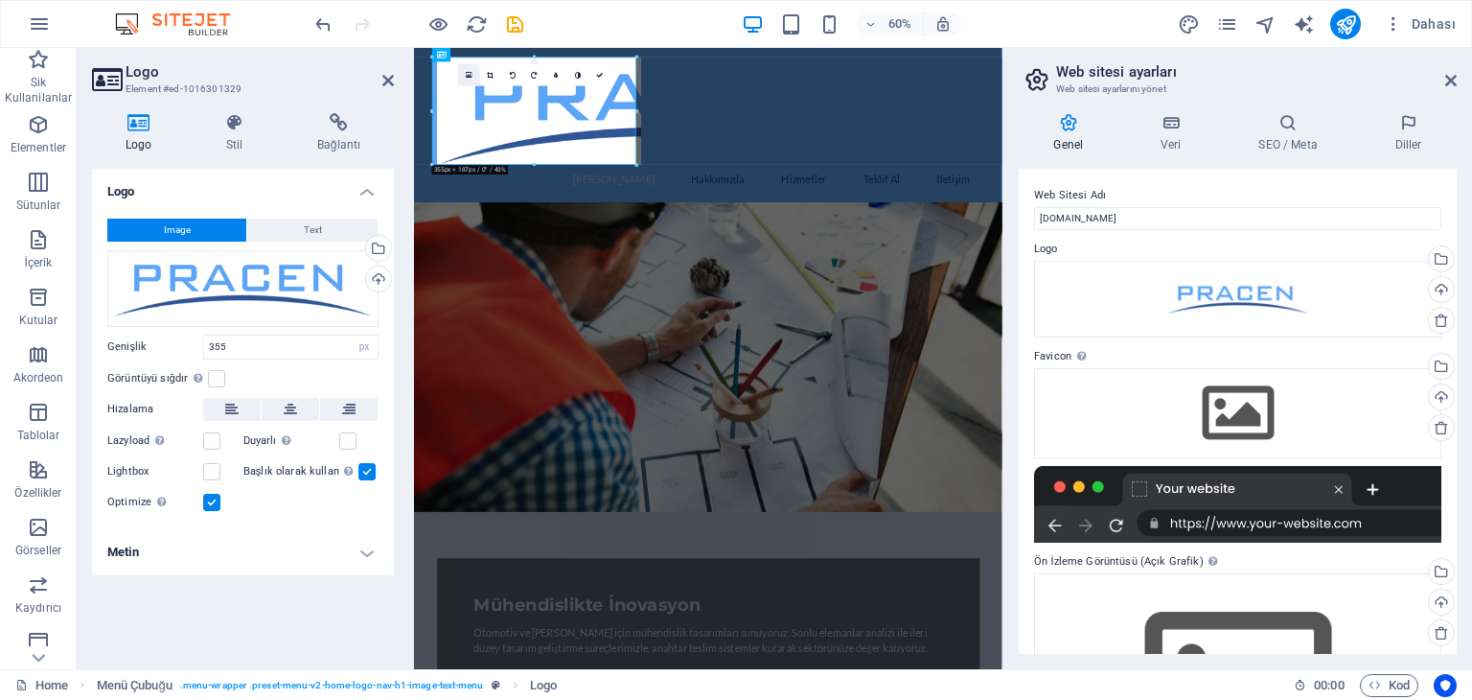
click at [470, 74] on icon at bounding box center [469, 75] width 7 height 8
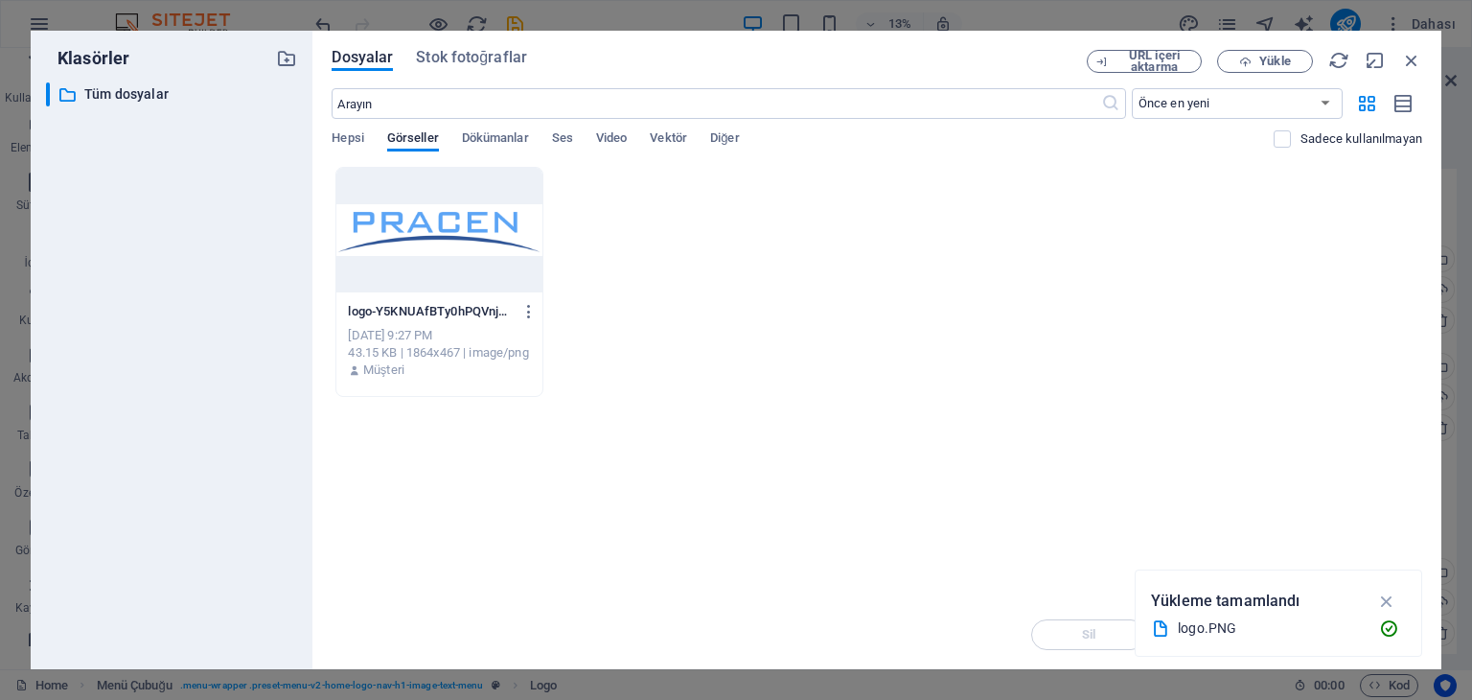
click at [480, 255] on div at bounding box center [438, 230] width 205 height 125
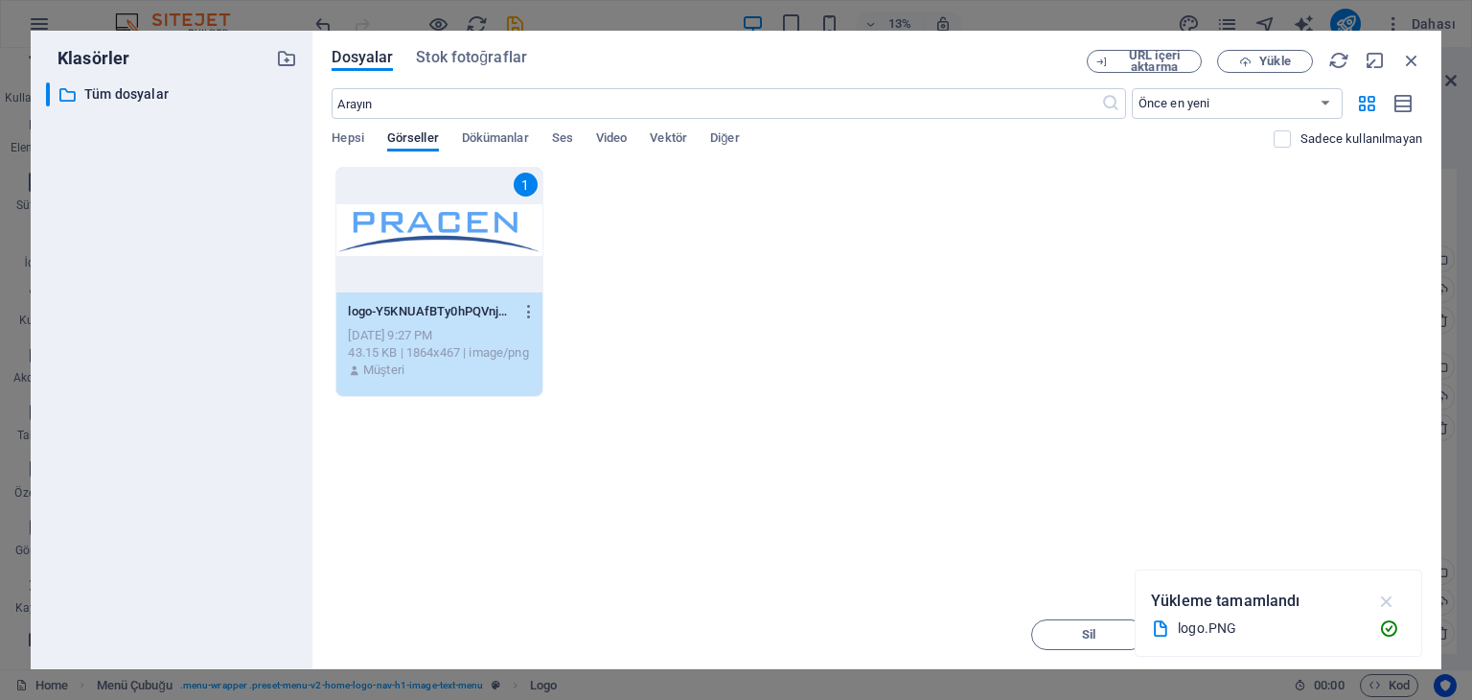
click at [1383, 599] on icon "button" at bounding box center [1387, 600] width 22 height 21
click at [1221, 636] on span "Taşı" at bounding box center [1226, 635] width 25 height 12
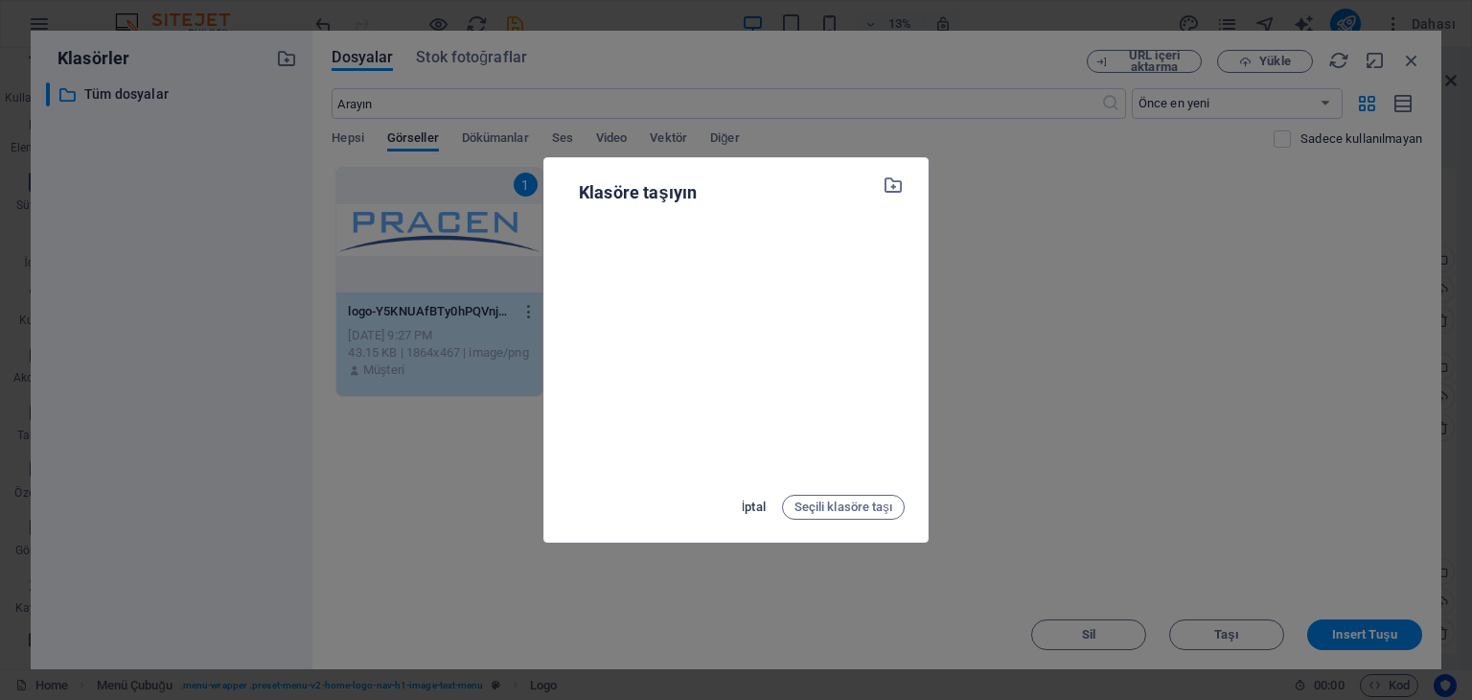
click at [742, 497] on span "İptal" at bounding box center [754, 507] width 24 height 23
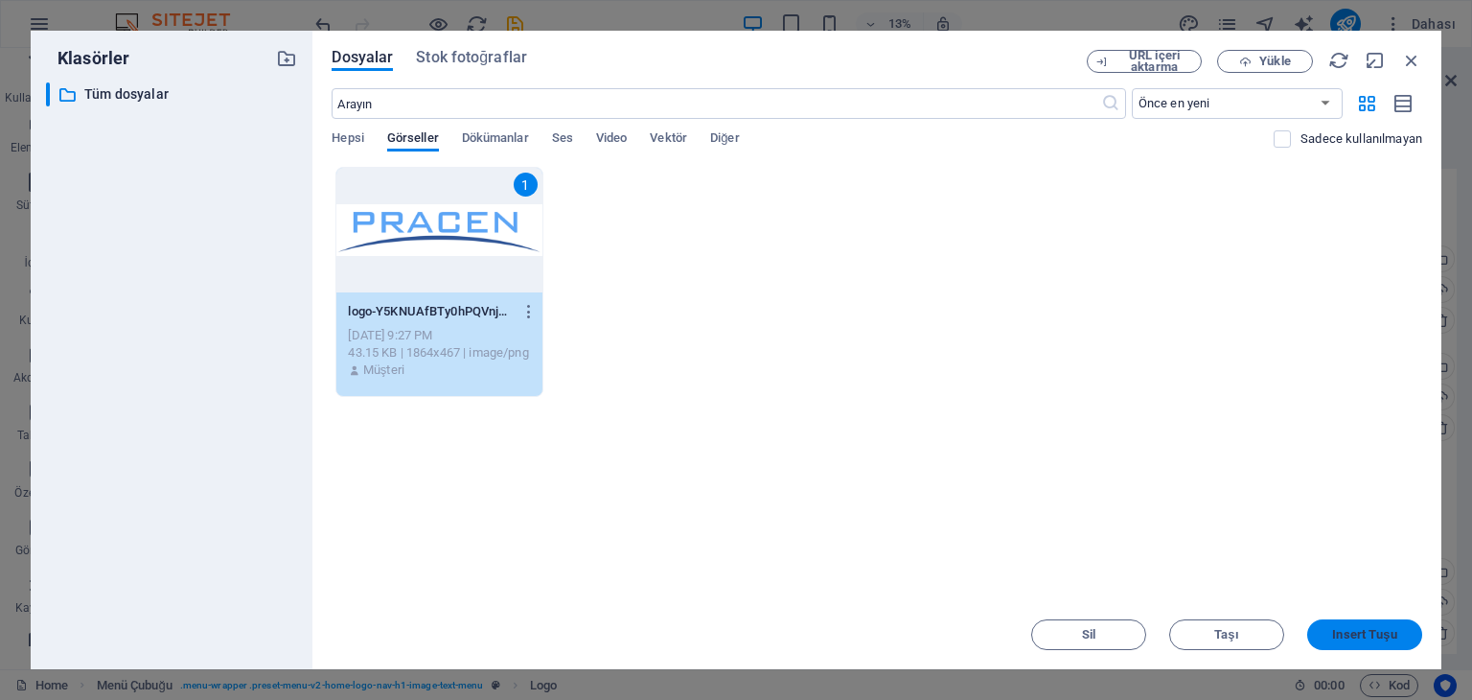
click at [1384, 638] on span "Insert Tuşu" at bounding box center [1364, 635] width 64 height 12
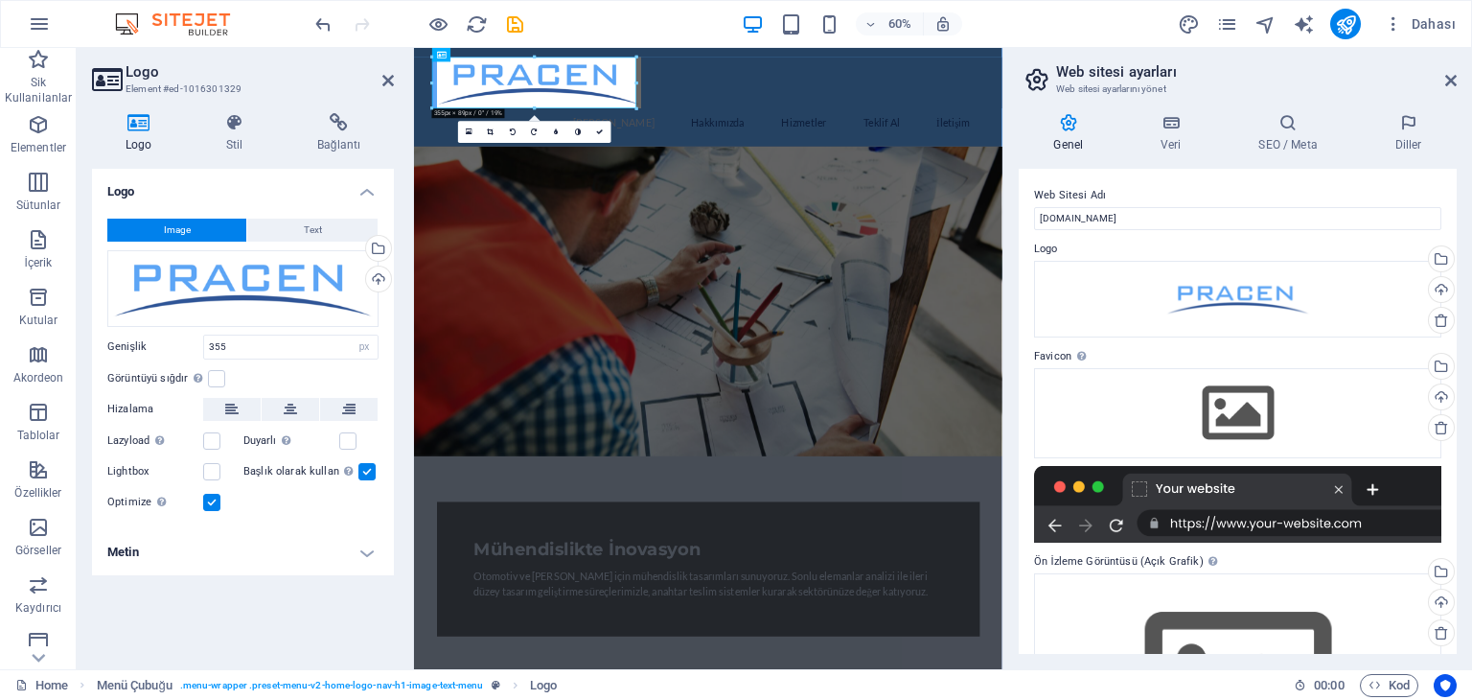
click at [288, 611] on div "Logo Image Text Dosyaları buraya sürükleyin, dosyaları seçmek için tıklayın vey…" at bounding box center [243, 411] width 302 height 485
click at [390, 78] on icon at bounding box center [388, 80] width 12 height 15
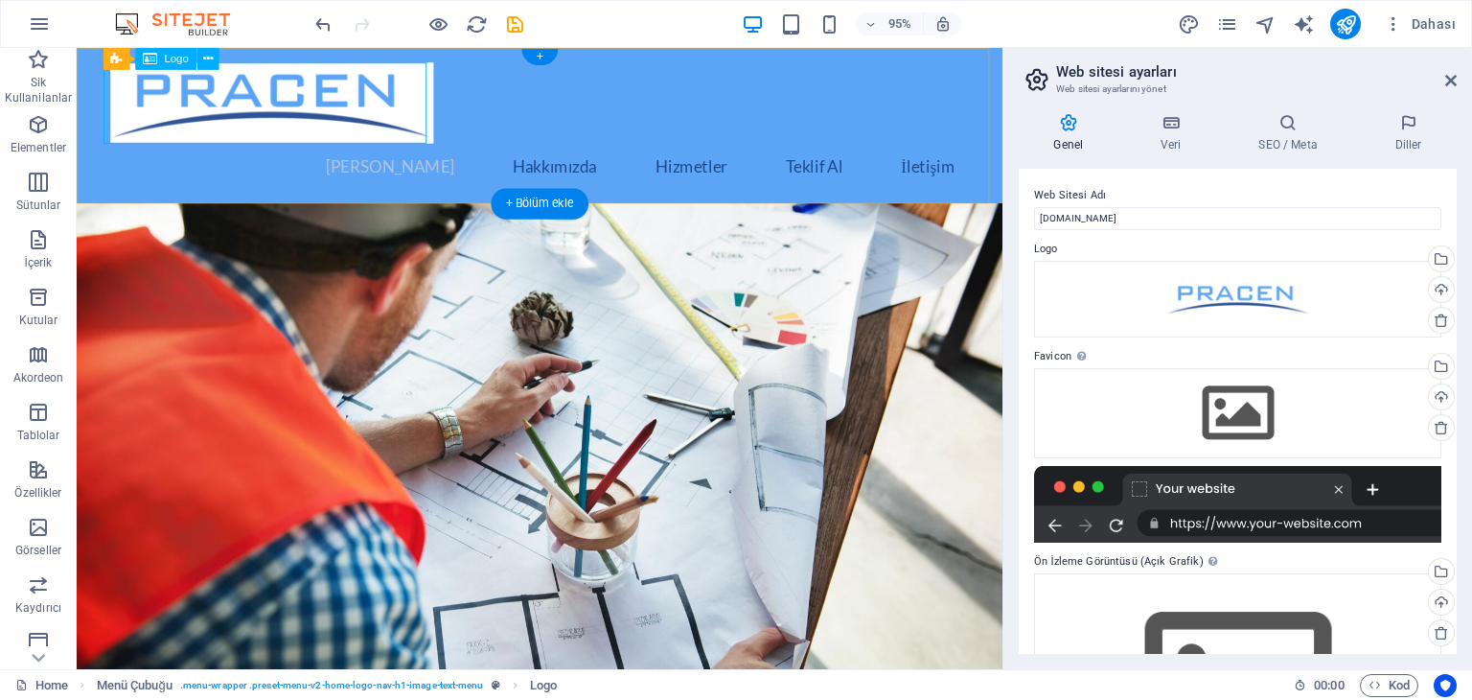
click at [315, 102] on div at bounding box center [564, 105] width 905 height 85
click at [191, 101] on div at bounding box center [564, 105] width 905 height 85
click at [161, 65] on div "Logo" at bounding box center [165, 59] width 60 height 22
click at [202, 56] on icon at bounding box center [207, 58] width 10 height 19
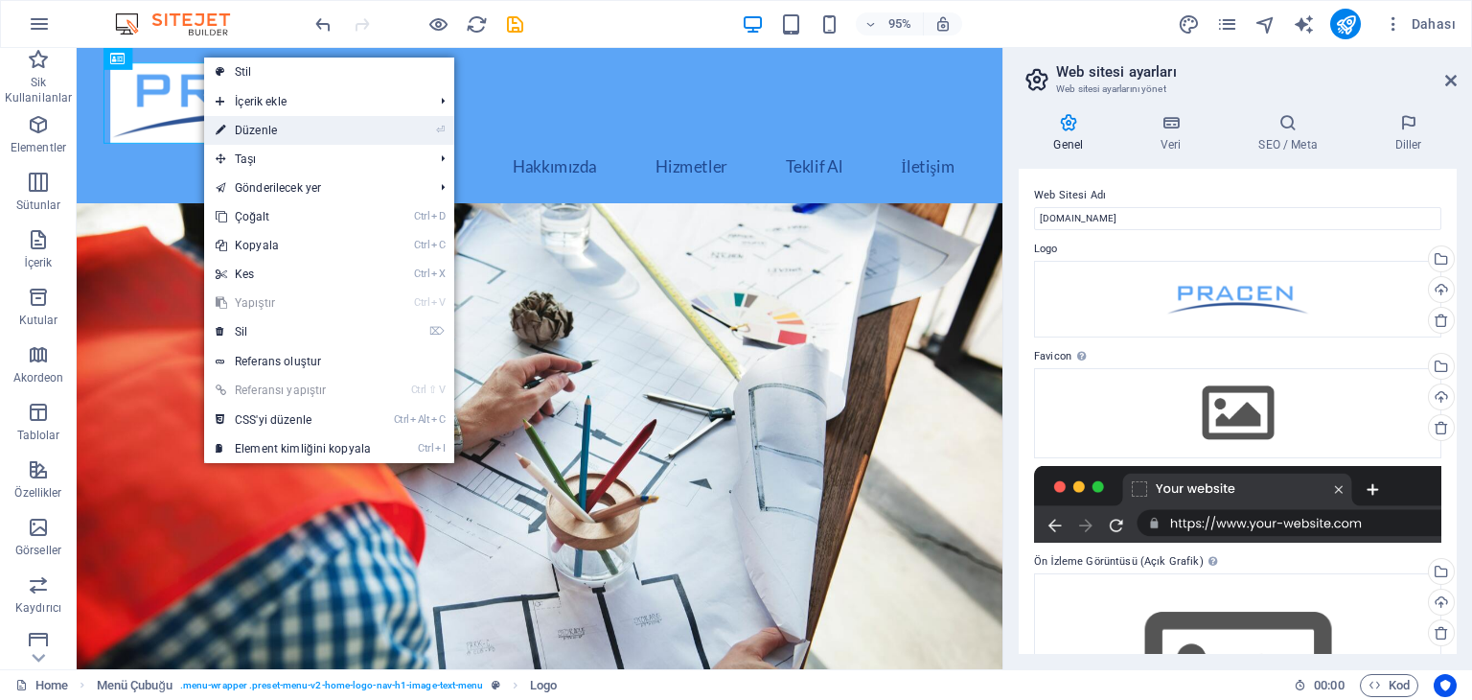
click at [299, 135] on link "⏎ Düzenle" at bounding box center [293, 130] width 178 height 29
select select "px"
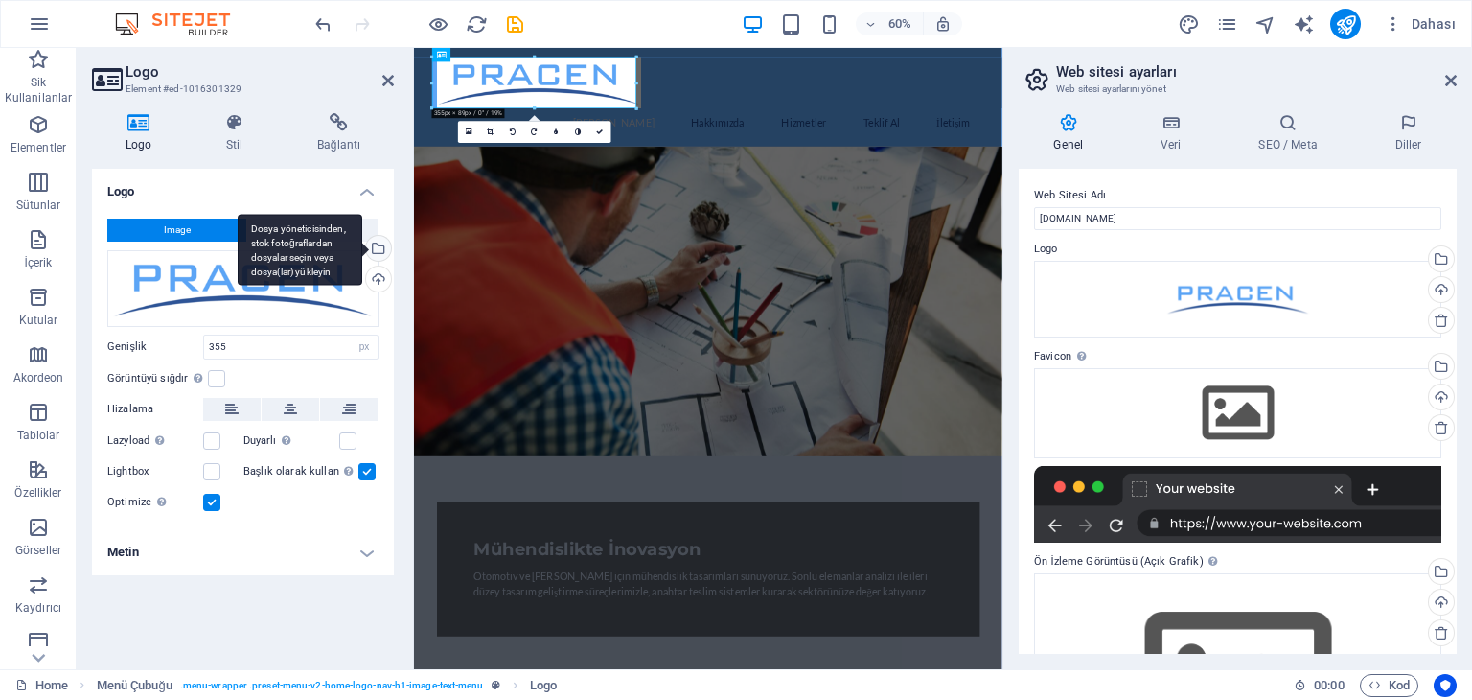
click at [362, 243] on div "Dosya yöneticisinden, stok fotoğraflardan dosyalar seçin veya dosya(lar) yükley…" at bounding box center [300, 250] width 125 height 72
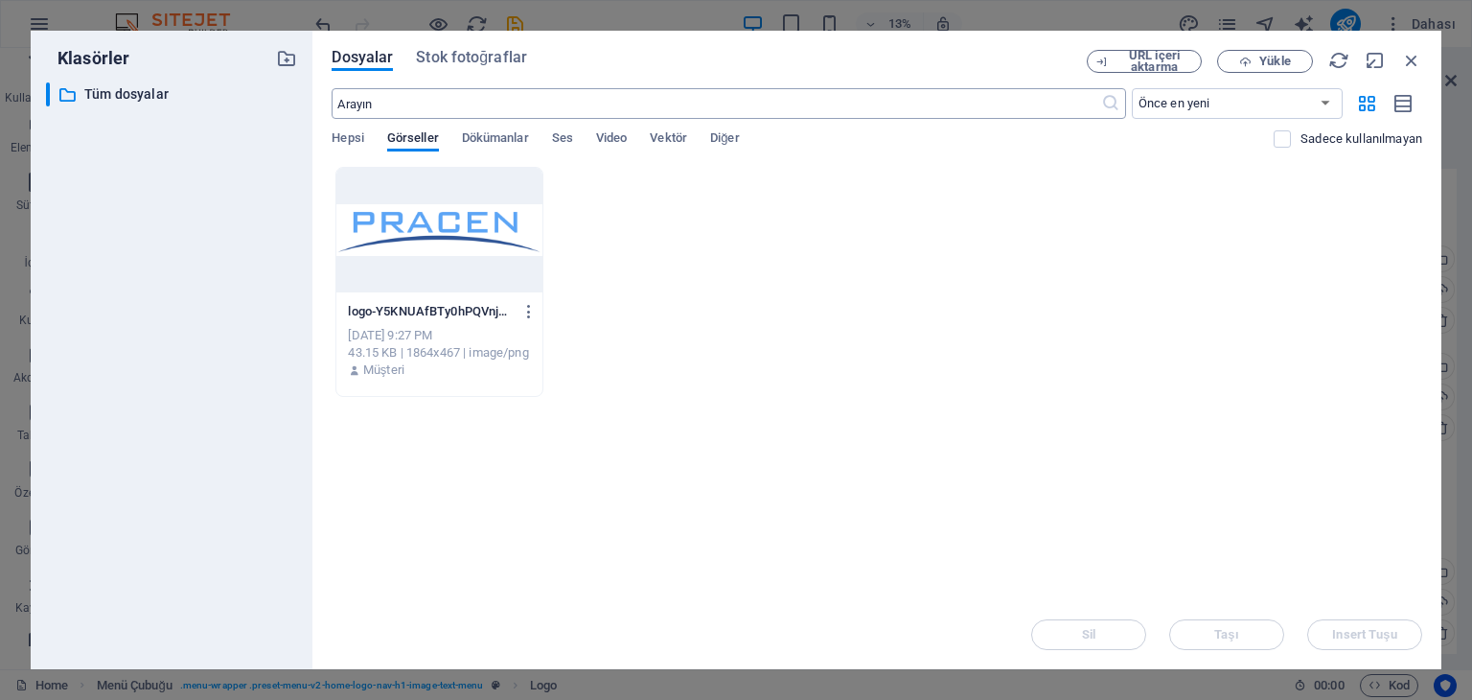
drag, startPoint x: 1192, startPoint y: 273, endPoint x: 675, endPoint y: 97, distance: 546.8
click at [1191, 270] on div "logo-Y5KNUAfBTy0hPQVnjd-uhA.PNG logo-Y5KNUAfBTy0hPQVnjd-uhA.PNG Oct 5, 2025 9:2…" at bounding box center [877, 282] width 1091 height 230
click at [405, 247] on div at bounding box center [438, 230] width 205 height 125
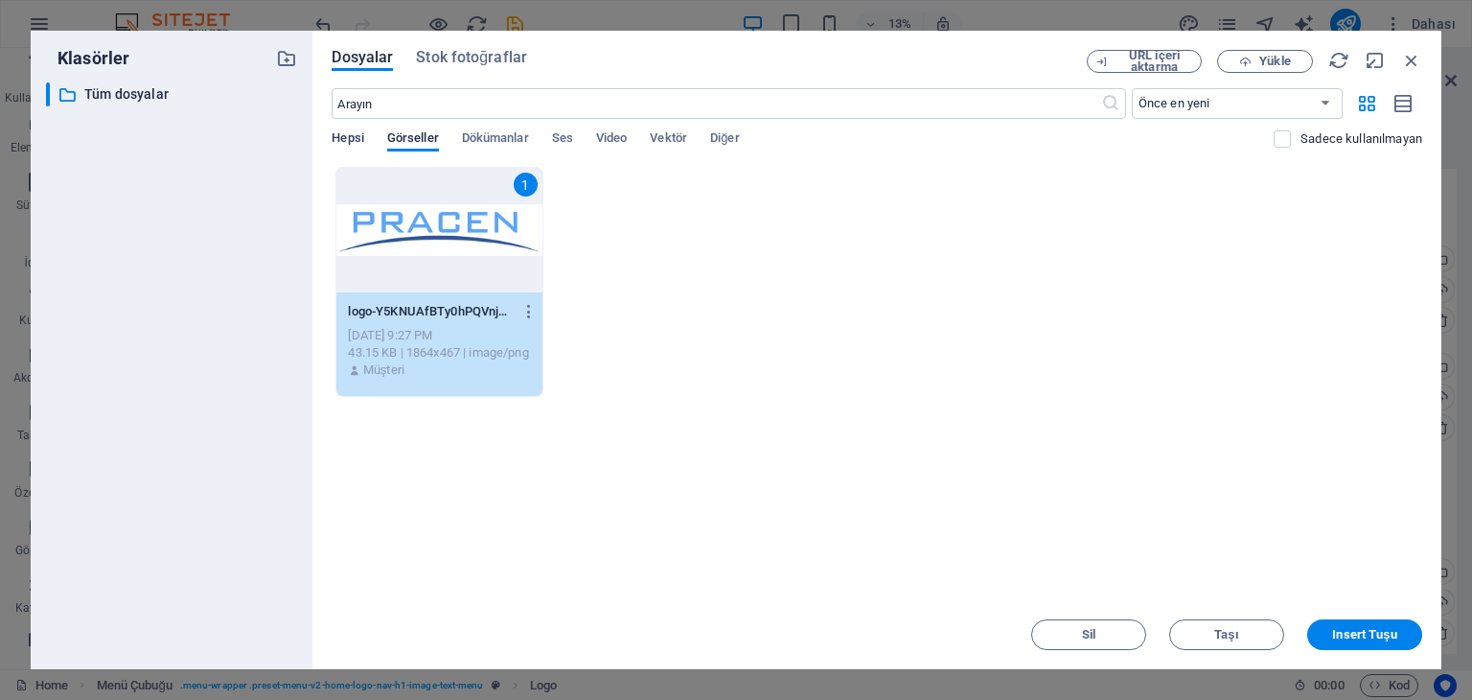
click at [360, 135] on span "Hepsi" at bounding box center [348, 140] width 32 height 27
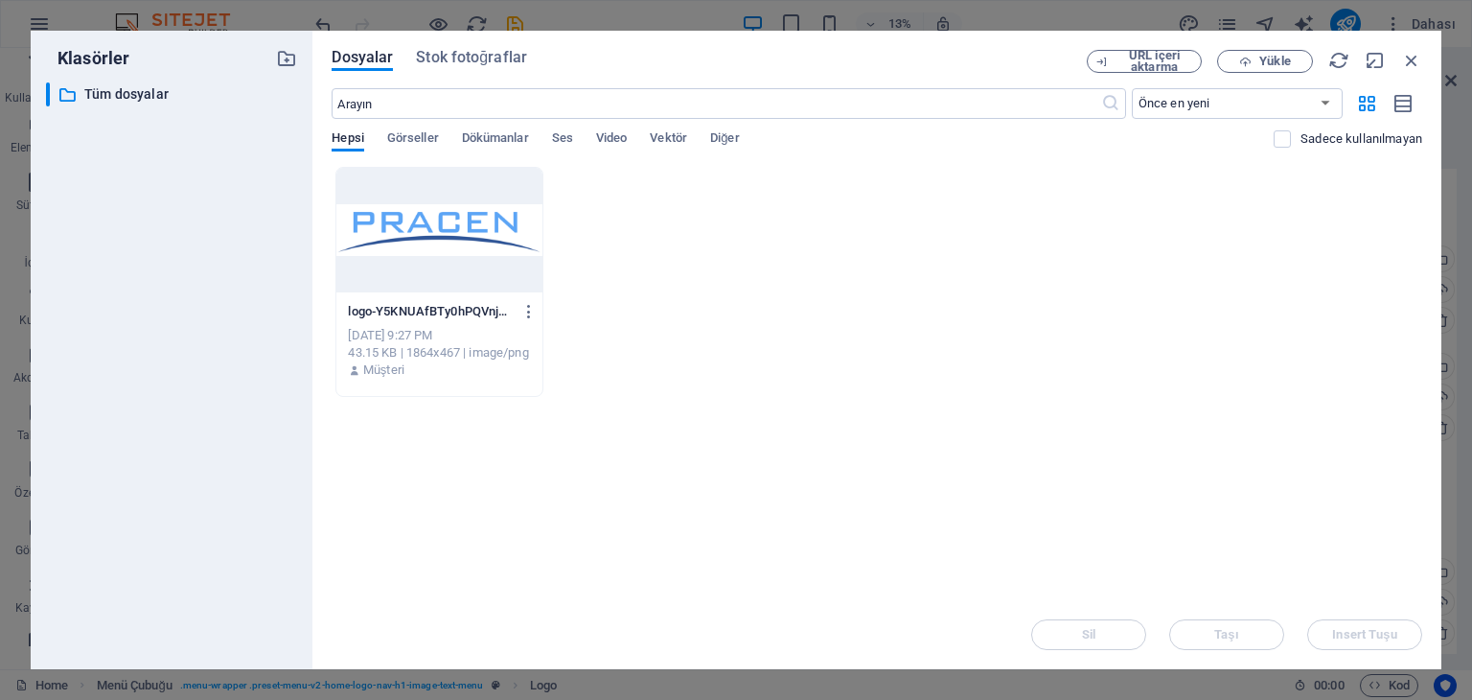
click at [452, 254] on div at bounding box center [438, 230] width 205 height 125
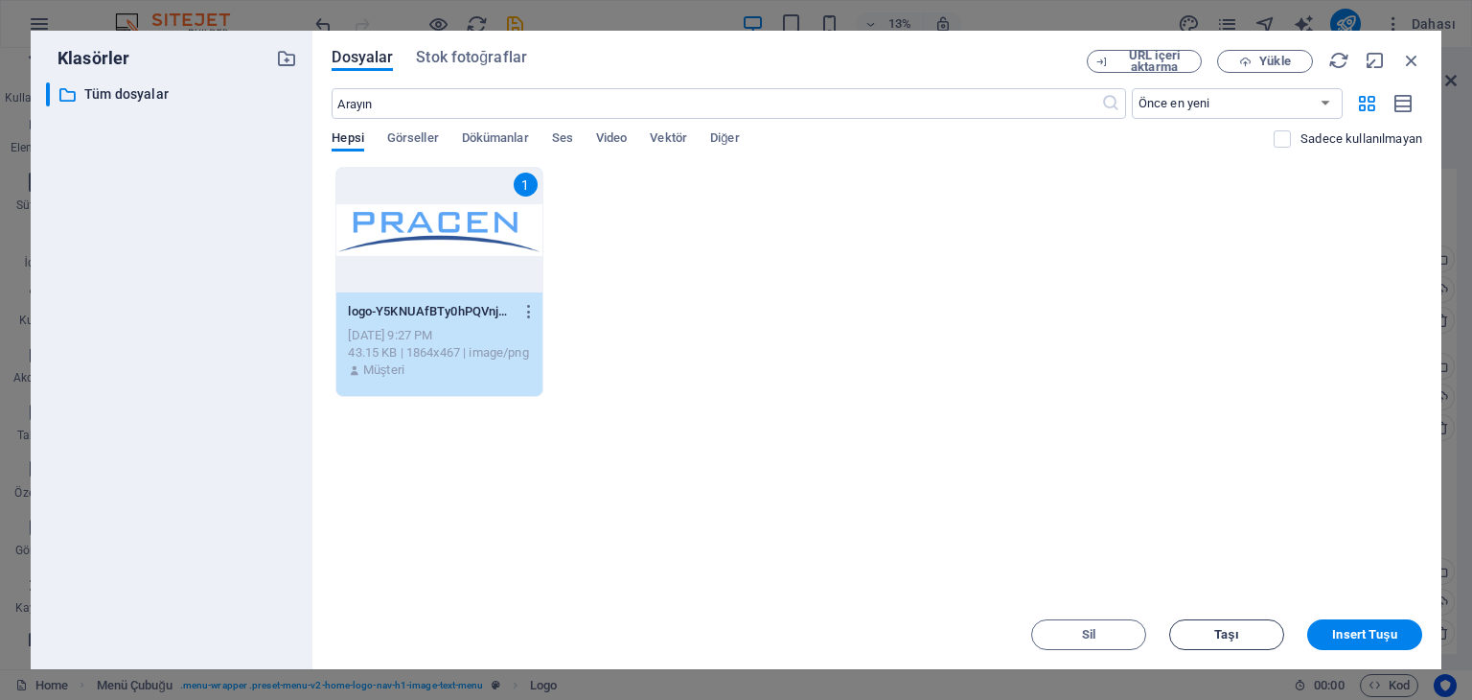
click at [1206, 635] on span "Taşı" at bounding box center [1227, 635] width 98 height 12
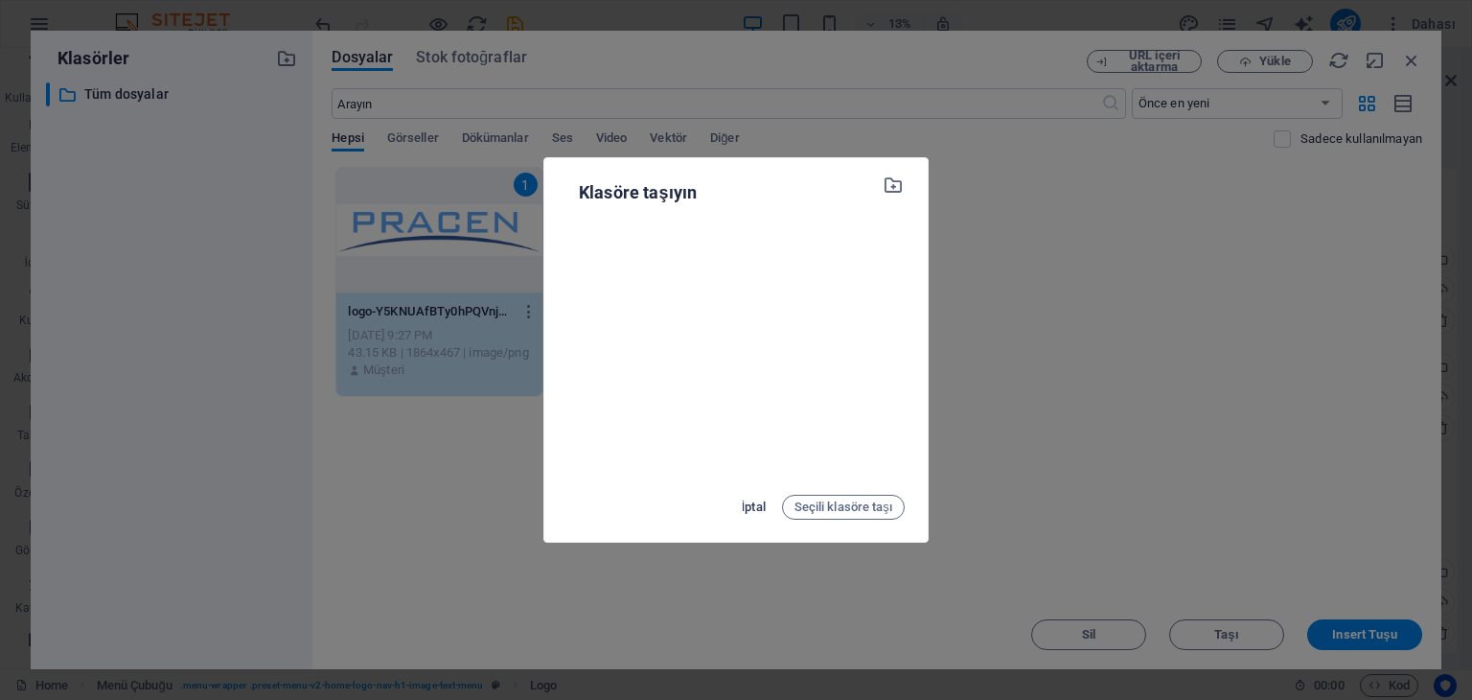
click at [753, 505] on span "İptal" at bounding box center [754, 507] width 24 height 23
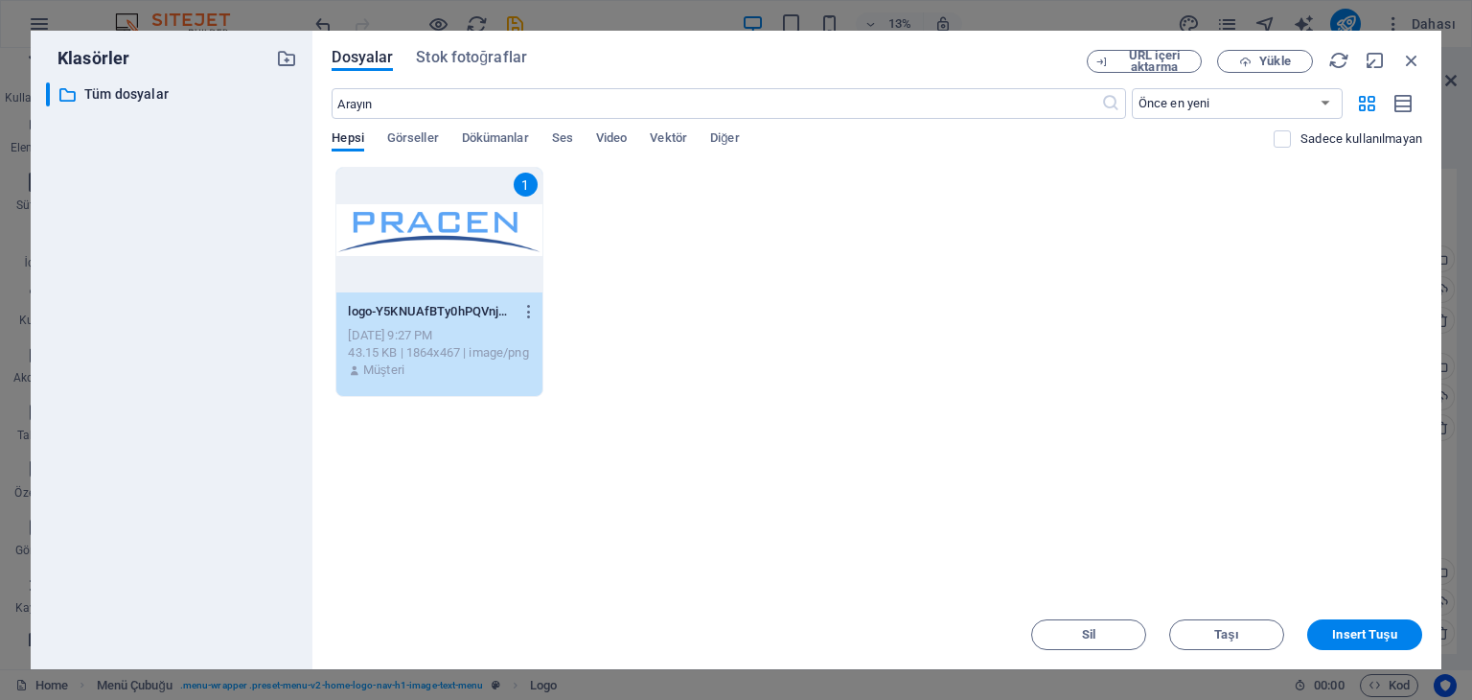
drag, startPoint x: 859, startPoint y: 427, endPoint x: 777, endPoint y: 395, distance: 87.4
click at [777, 395] on div "1 logo-Y5KNUAfBTy0hPQVnjd-uhA.PNG logo-Y5KNUAfBTy0hPQVnjd-uhA.PNG Oct 5, 2025 9…" at bounding box center [877, 282] width 1091 height 230
click at [410, 120] on div "​ Önce en yeni Önce en eski Ad (A-Z) Ad (Z-A) Boyut (0-9) Boyut (9-0) Çözünürlü…" at bounding box center [877, 127] width 1091 height 79
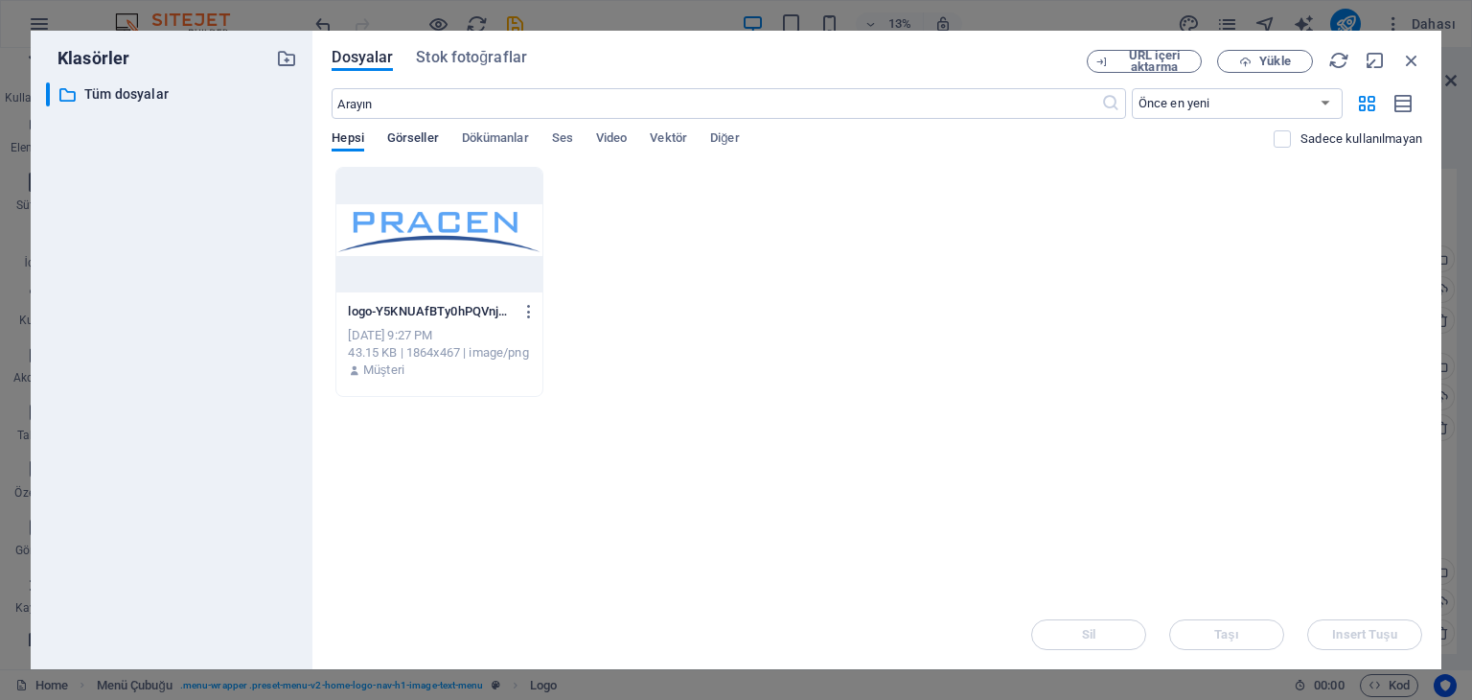
drag, startPoint x: 410, startPoint y: 124, endPoint x: 410, endPoint y: 134, distance: 10.5
click at [410, 129] on div "​ Önce en yeni Önce en eski Ad (A-Z) Ad (Z-A) Boyut (0-9) Boyut (9-0) Çözünürlü…" at bounding box center [877, 127] width 1091 height 79
click at [413, 144] on span "Görseller" at bounding box center [413, 140] width 52 height 27
click at [528, 308] on icon "button" at bounding box center [529, 311] width 18 height 17
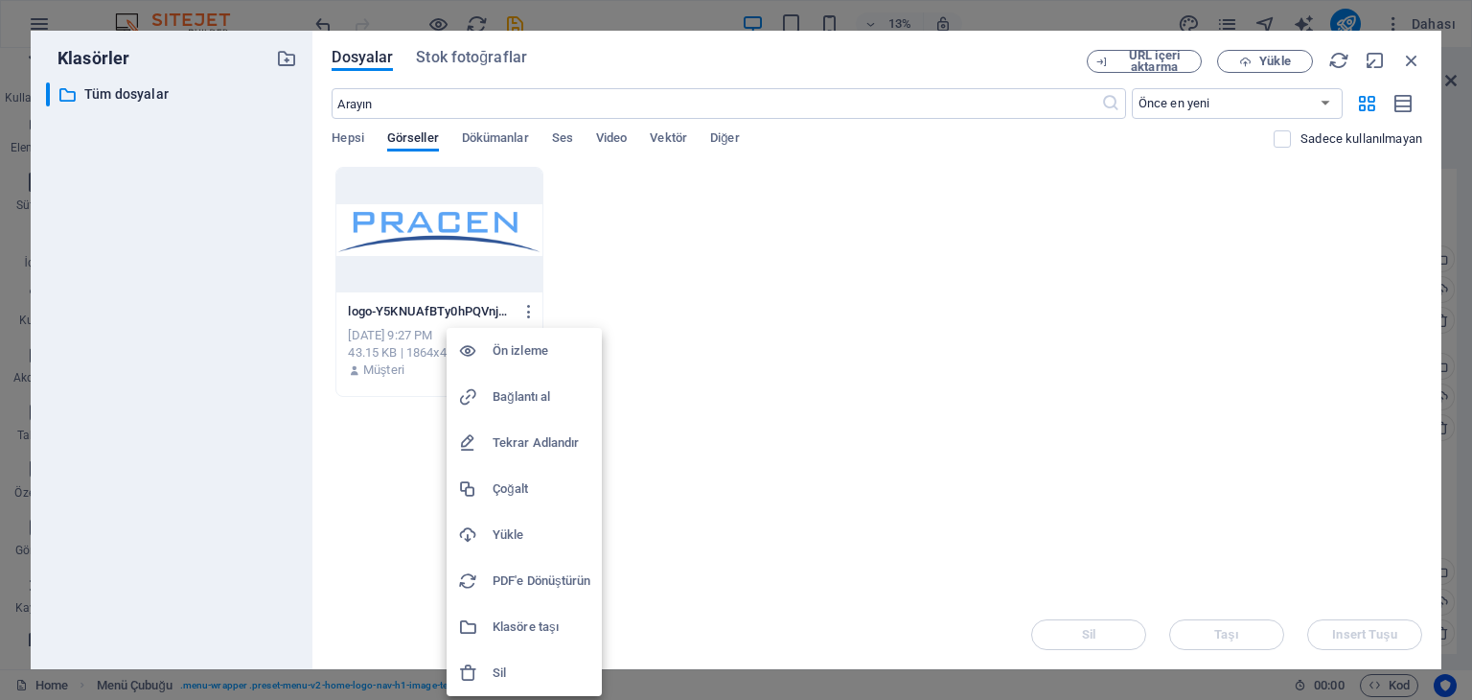
click at [691, 429] on div at bounding box center [736, 350] width 1472 height 700
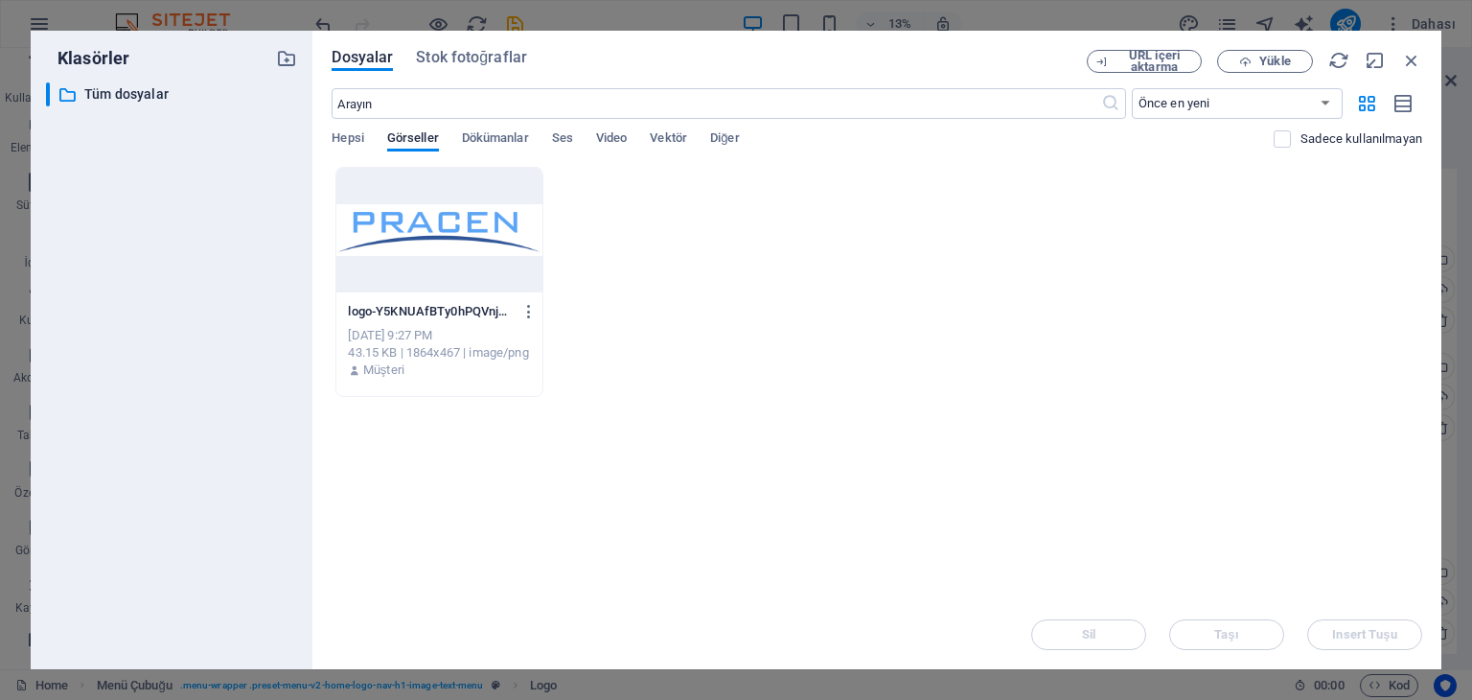
drag, startPoint x: 689, startPoint y: 429, endPoint x: 587, endPoint y: 215, distance: 238.0
click at [588, 216] on div "logo-Y5KNUAfBTy0hPQVnjd-uhA.PNG logo-Y5KNUAfBTy0hPQVnjd-uhA.PNG Oct 5, 2025 9:2…" at bounding box center [877, 282] width 1091 height 230
click at [435, 54] on span "Stok fotoğraflar" at bounding box center [471, 57] width 111 height 23
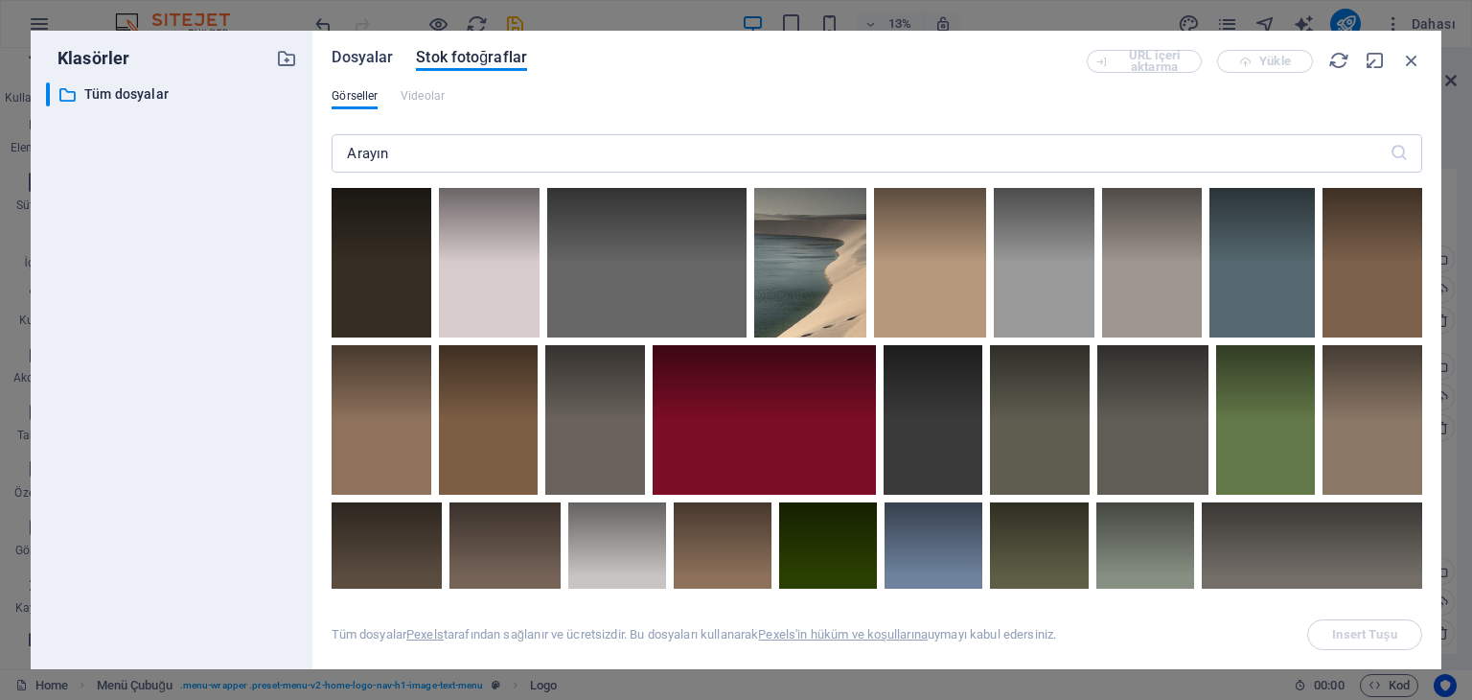
click at [361, 57] on span "Dosyalar" at bounding box center [362, 57] width 61 height 23
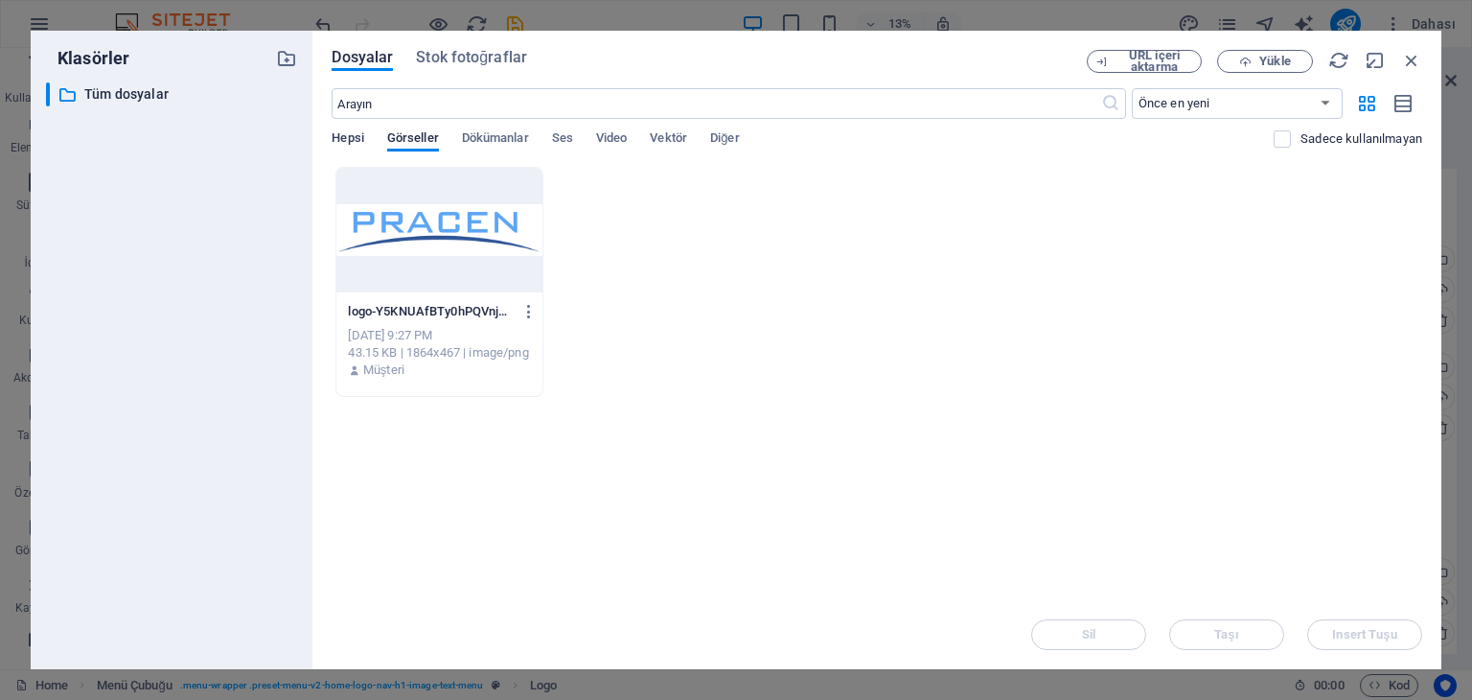
click at [348, 131] on span "Hepsi" at bounding box center [348, 140] width 32 height 27
click at [1415, 61] on icon "button" at bounding box center [1411, 60] width 21 height 21
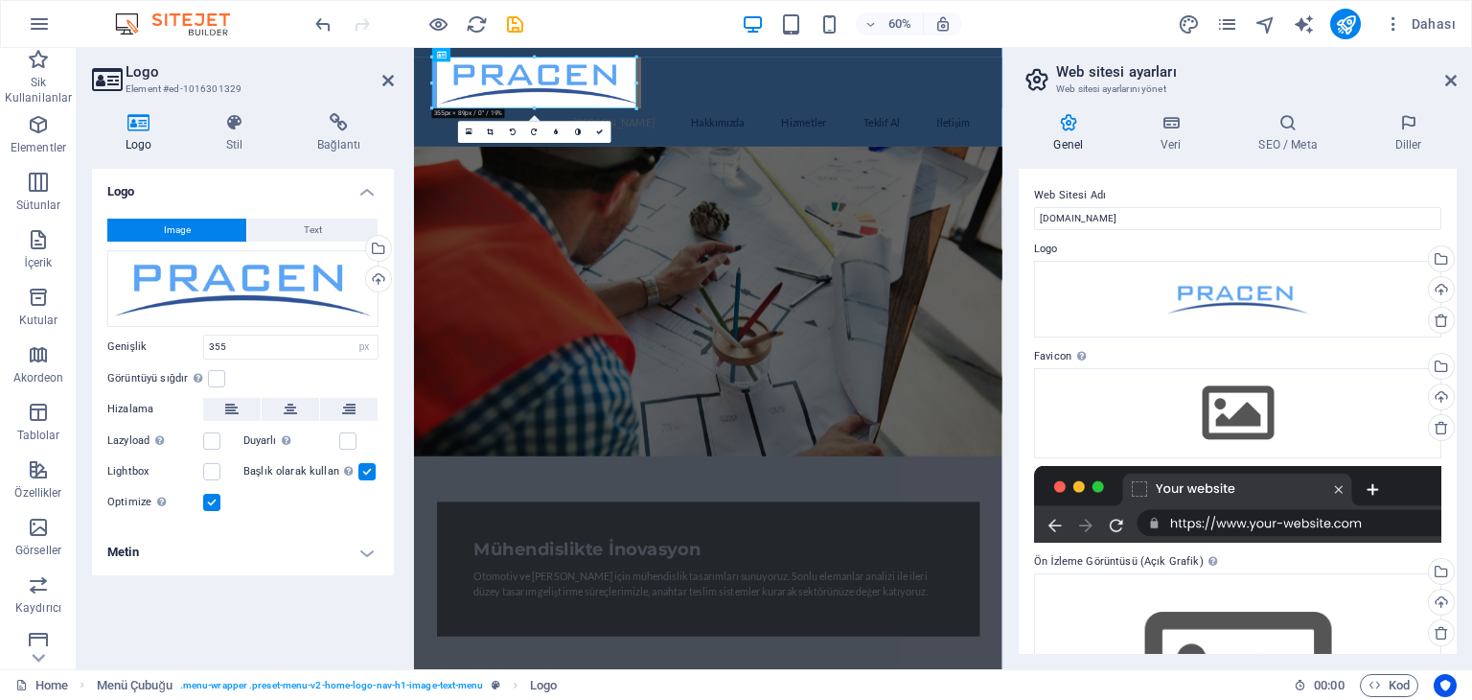
click at [129, 98] on aside "Logo Element #ed-1016301329 Logo Stil Bağlantı Logo Image Text Dosyaları buraya…" at bounding box center [245, 358] width 337 height 621
click at [381, 274] on div "Yükle" at bounding box center [376, 280] width 29 height 29
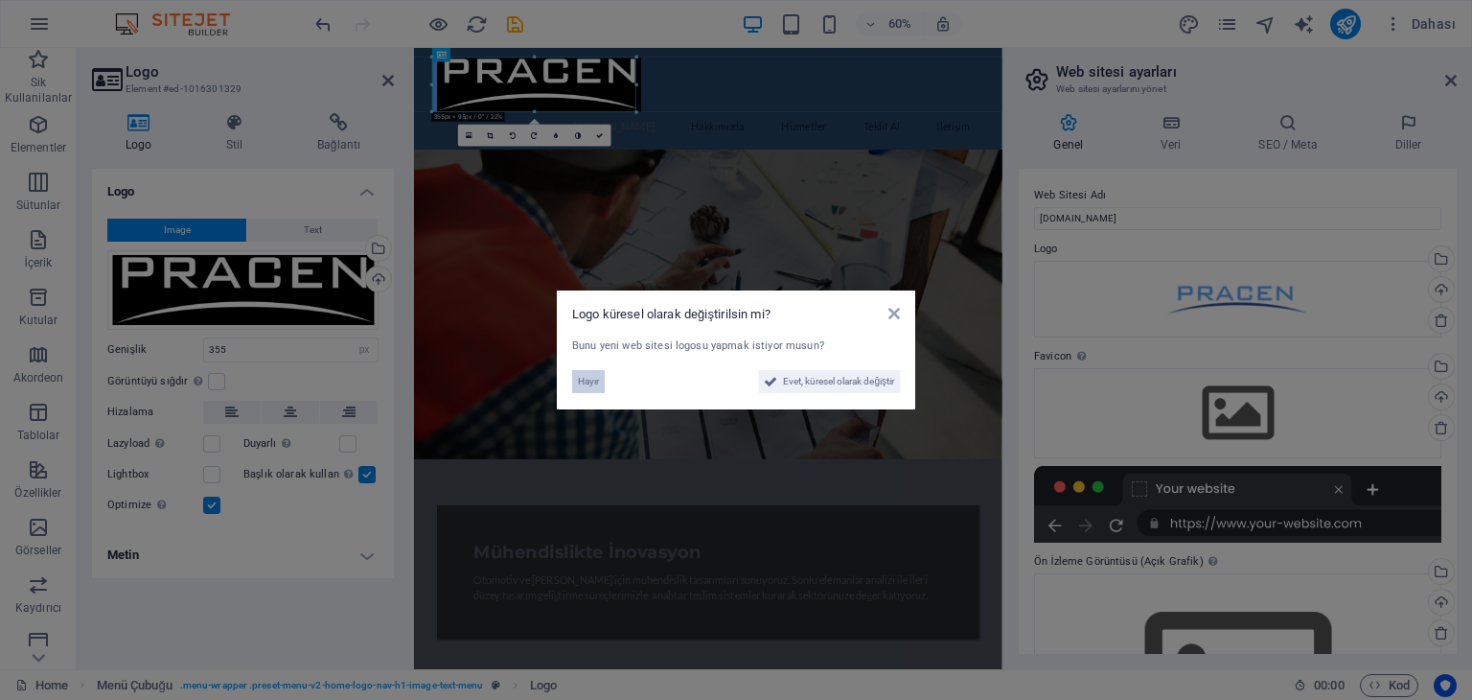
click at [582, 377] on span "Hayır" at bounding box center [588, 381] width 21 height 23
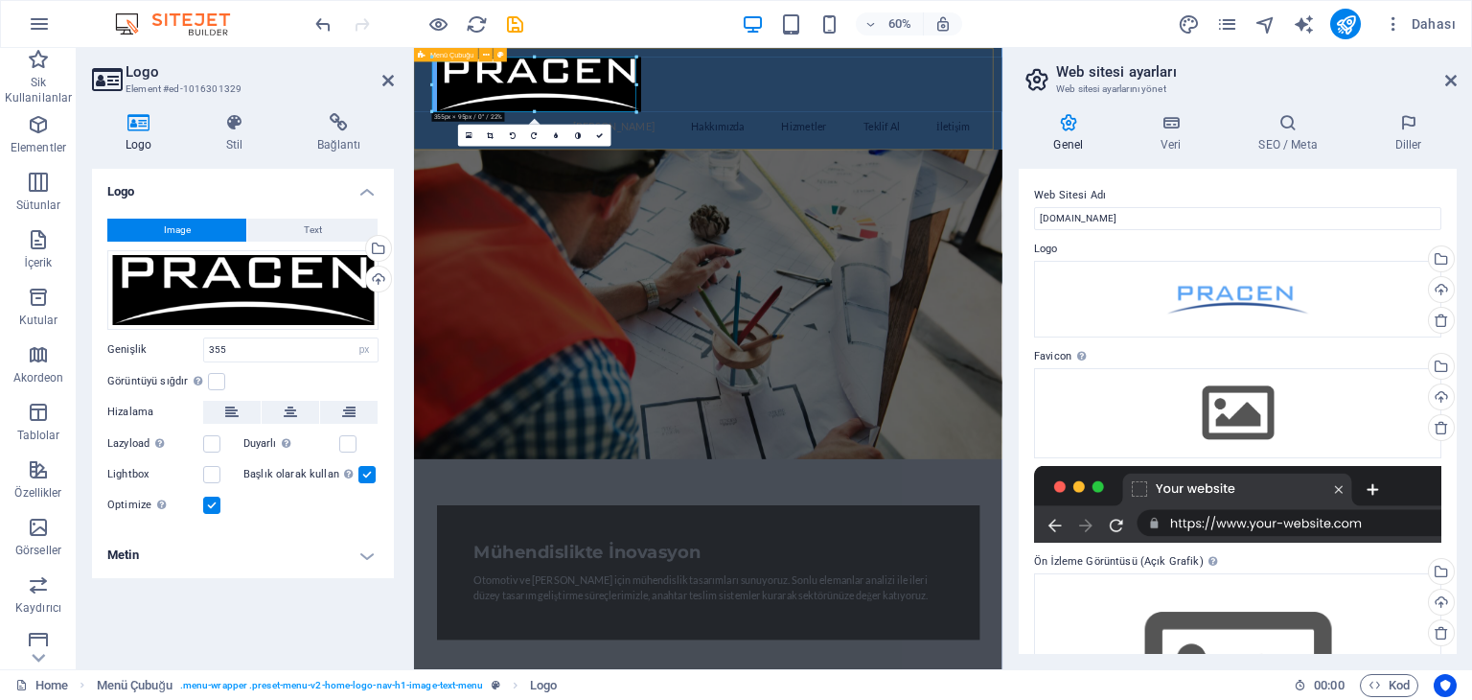
click at [856, 81] on div "Ana Sayfa Hakkımızda Hizmetler Teklif Al İletişim" at bounding box center [904, 133] width 981 height 170
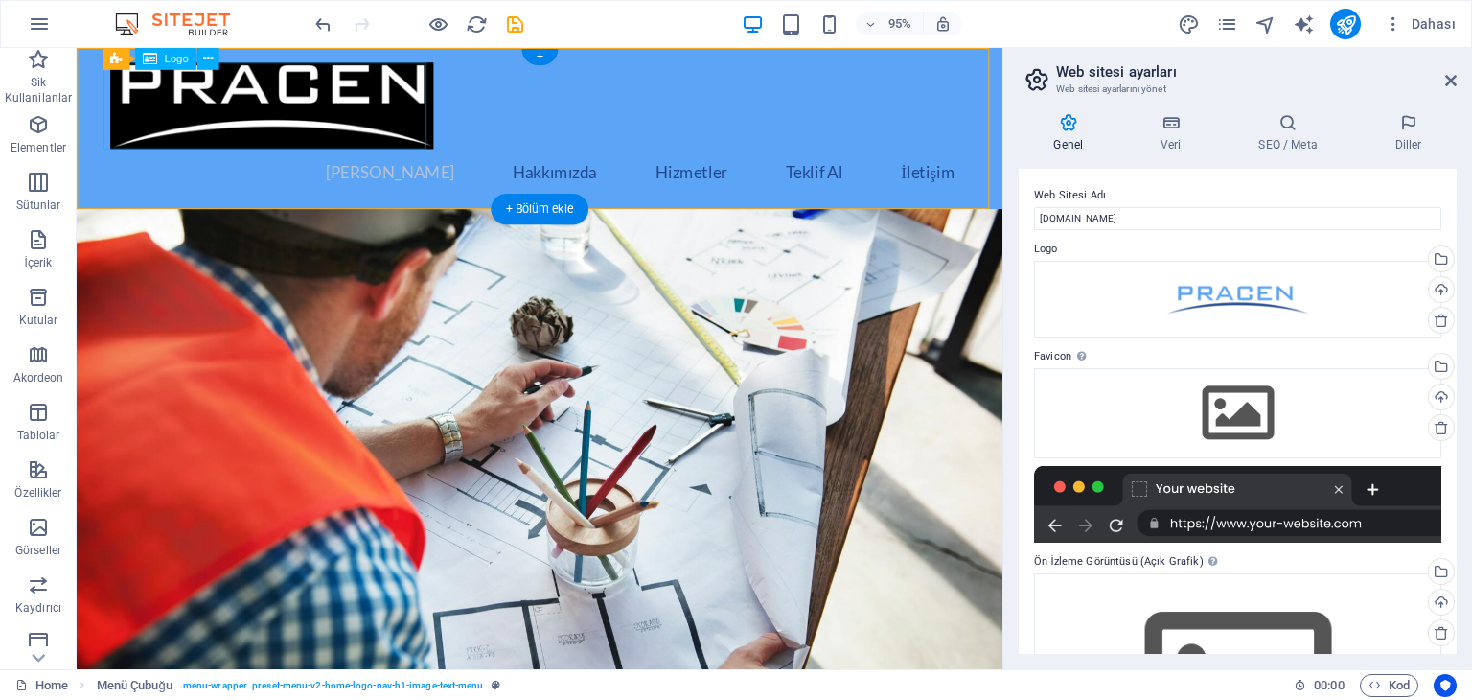
click at [397, 112] on div at bounding box center [564, 108] width 905 height 91
click at [170, 58] on span "Logo" at bounding box center [176, 59] width 24 height 11
click at [213, 55] on button at bounding box center [208, 59] width 22 height 22
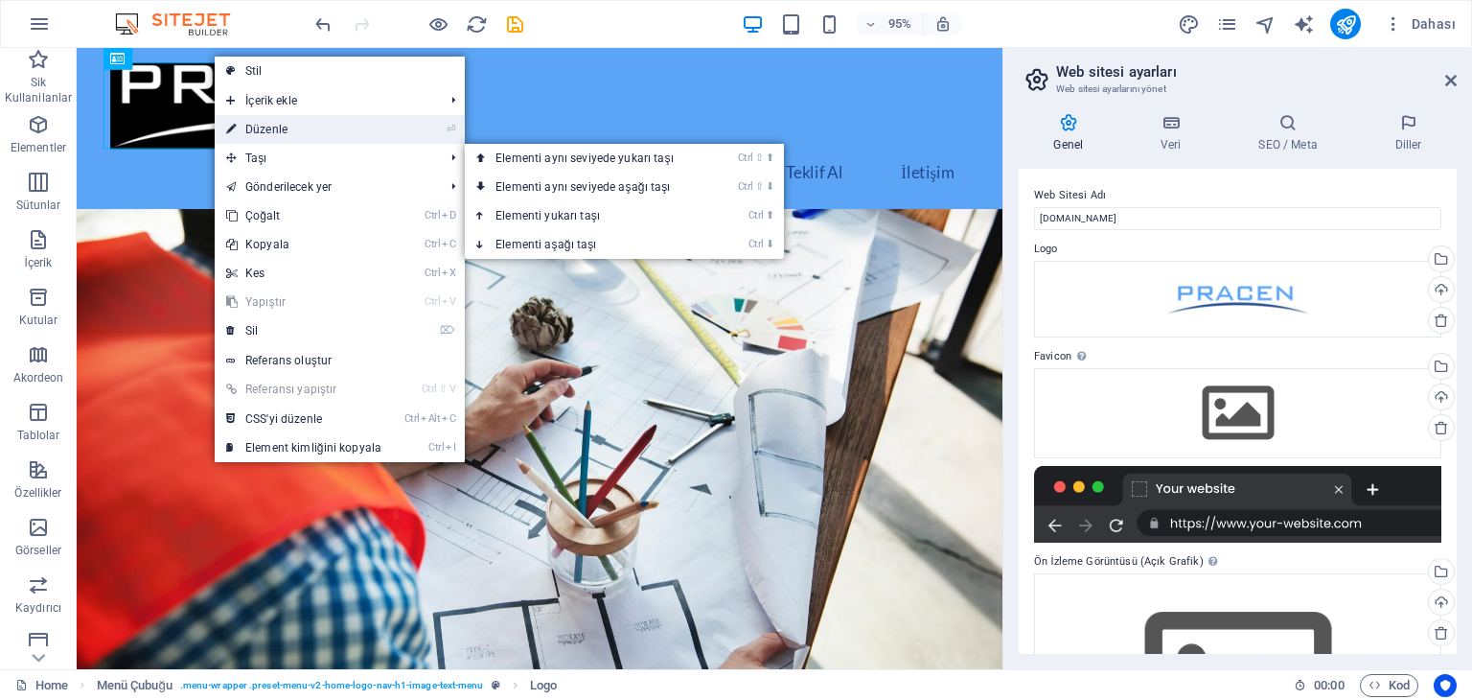
click at [290, 127] on link "⏎ Düzenle" at bounding box center [304, 129] width 178 height 29
select select "px"
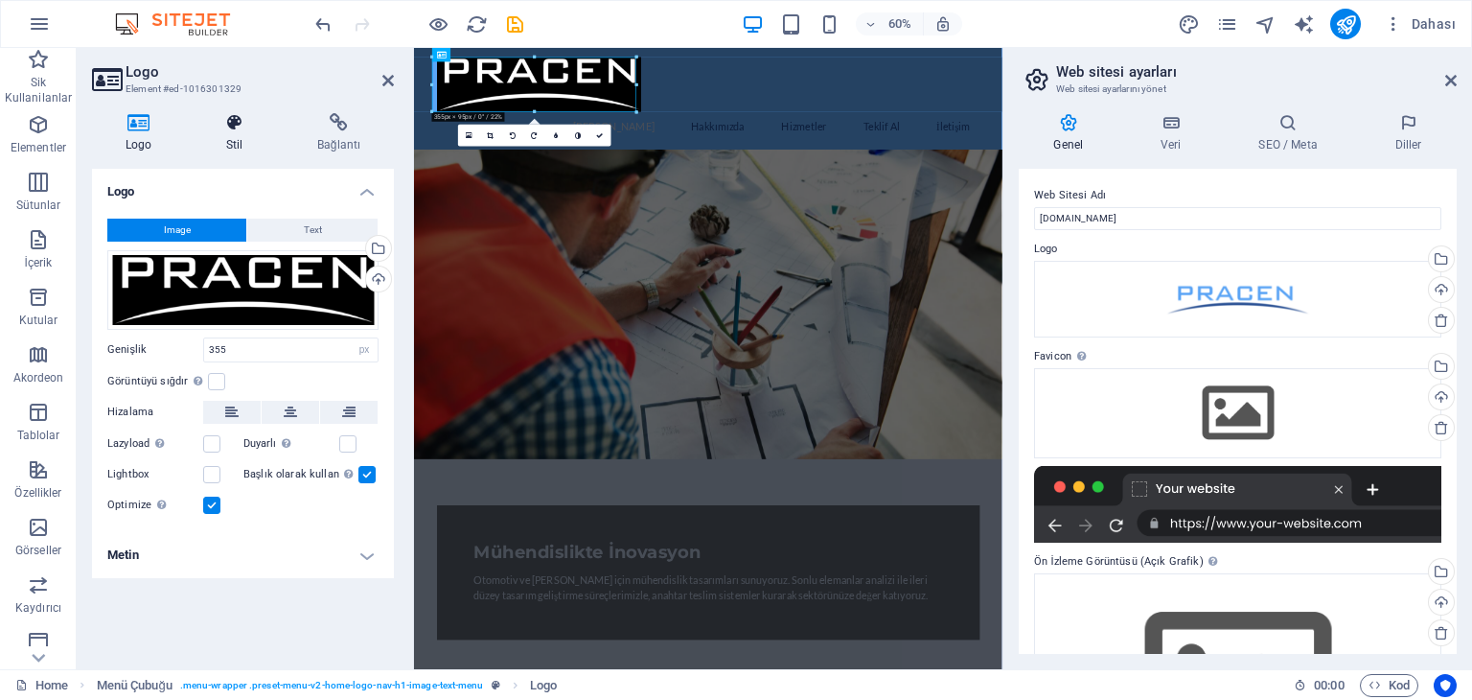
click at [246, 132] on h4 "Stil" at bounding box center [238, 133] width 91 height 40
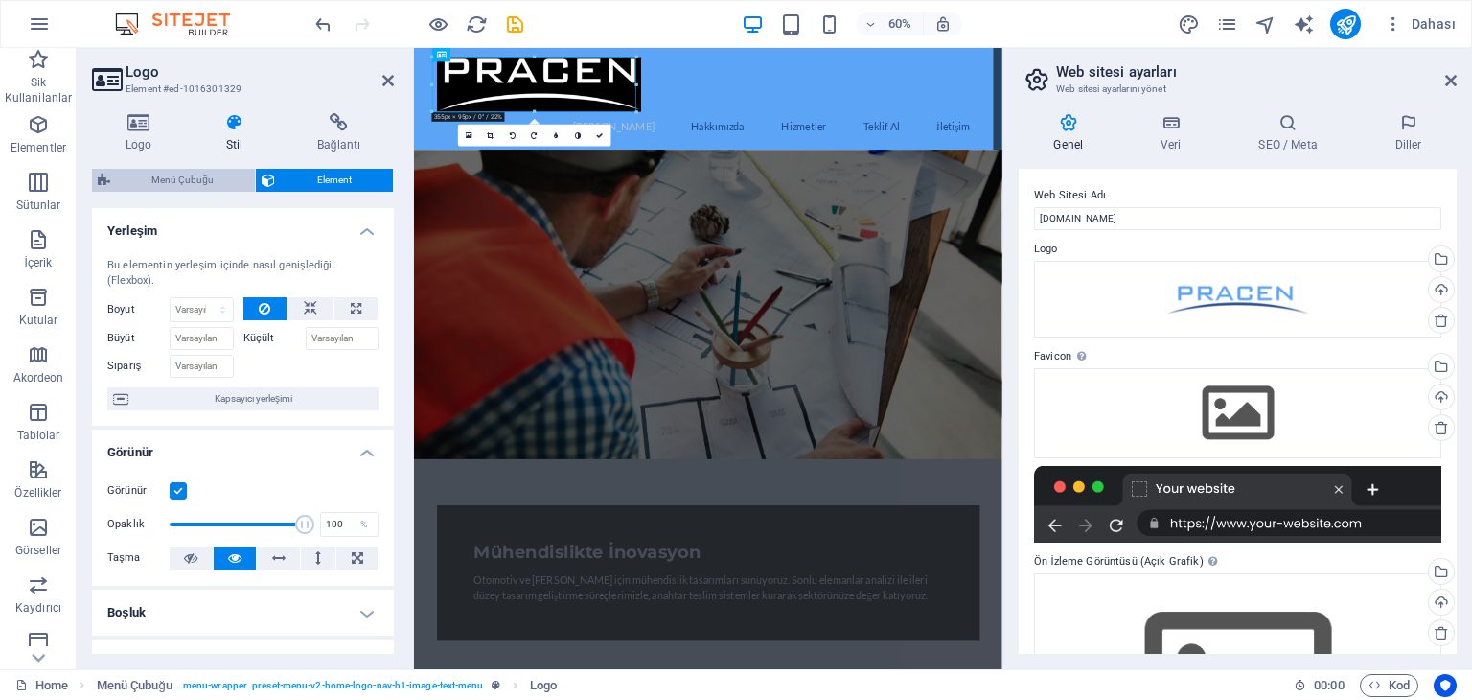
click at [201, 180] on span "Menü Çubuğu" at bounding box center [182, 180] width 133 height 23
select select "header"
select select "rem"
select select "preset-menu-v2-home-logo-nav-h1-image-text-menu"
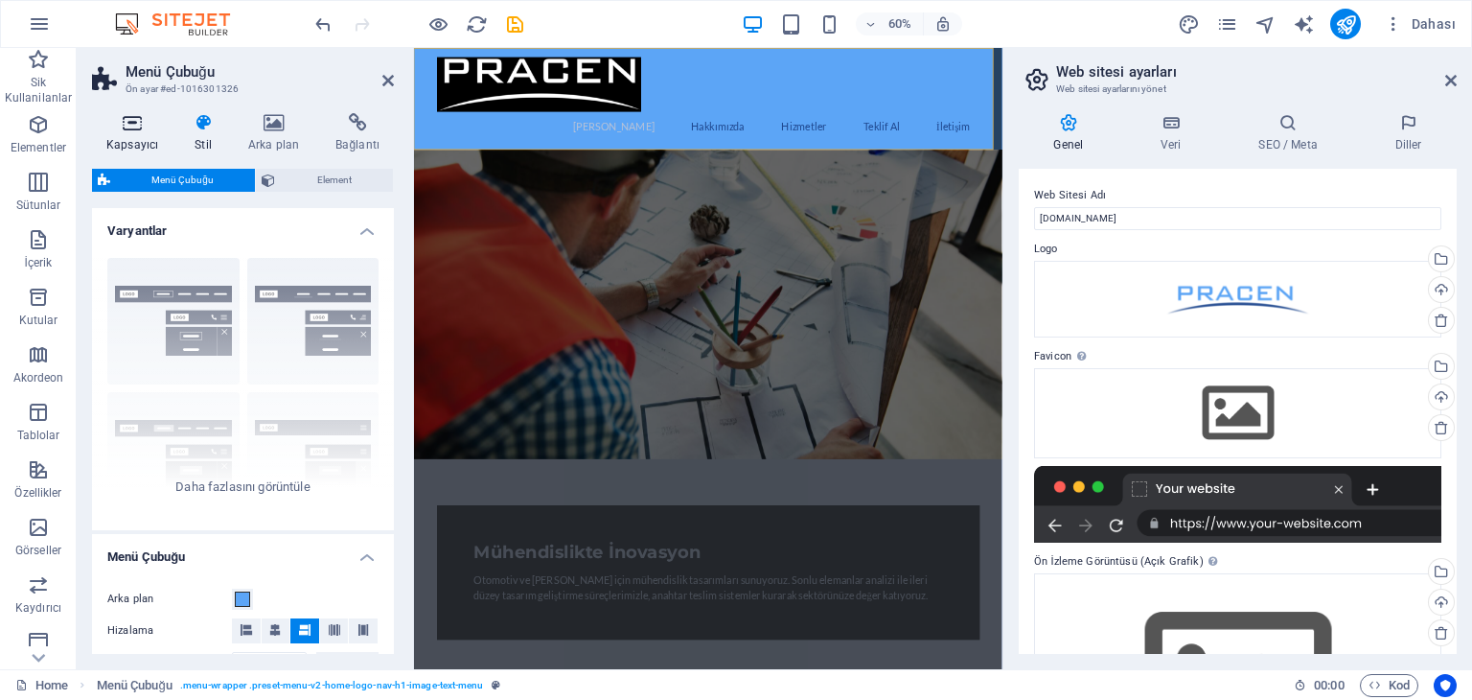
click at [130, 122] on icon at bounding box center [132, 122] width 81 height 19
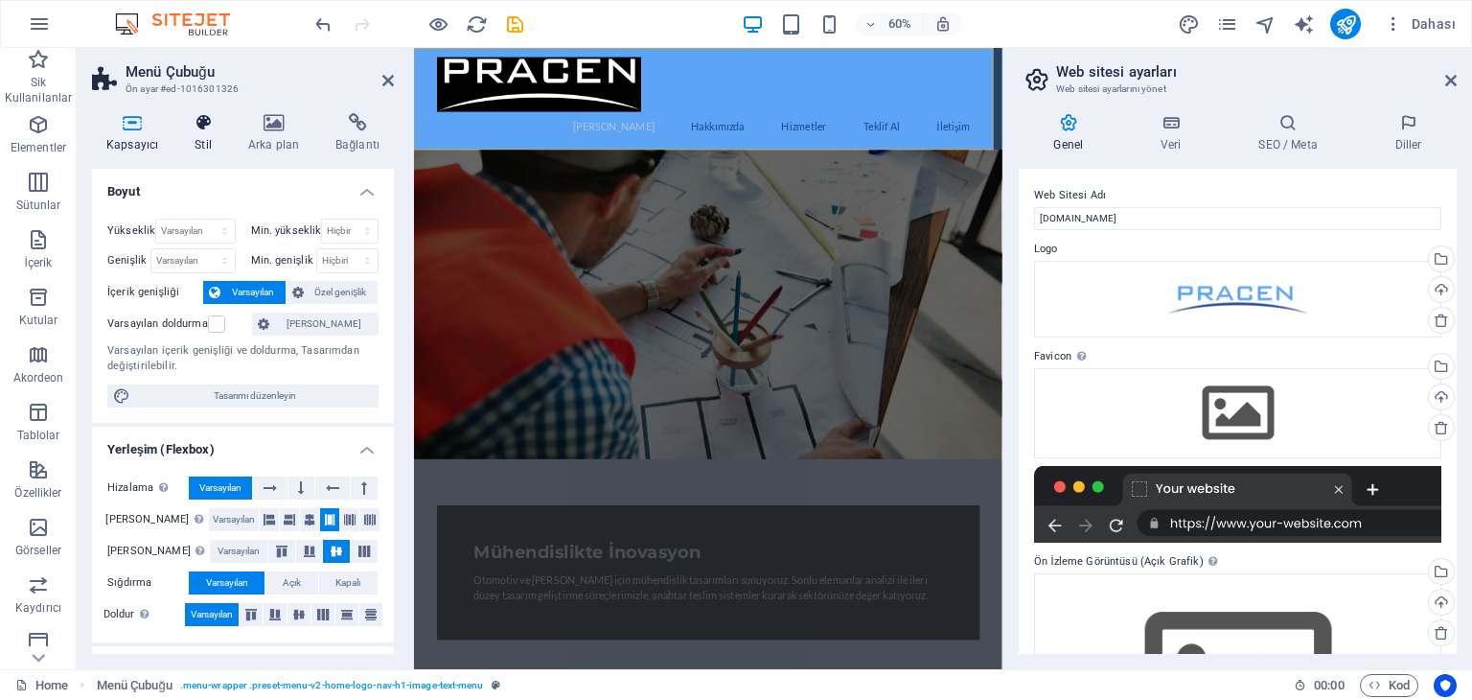
click at [200, 127] on icon at bounding box center [203, 122] width 46 height 19
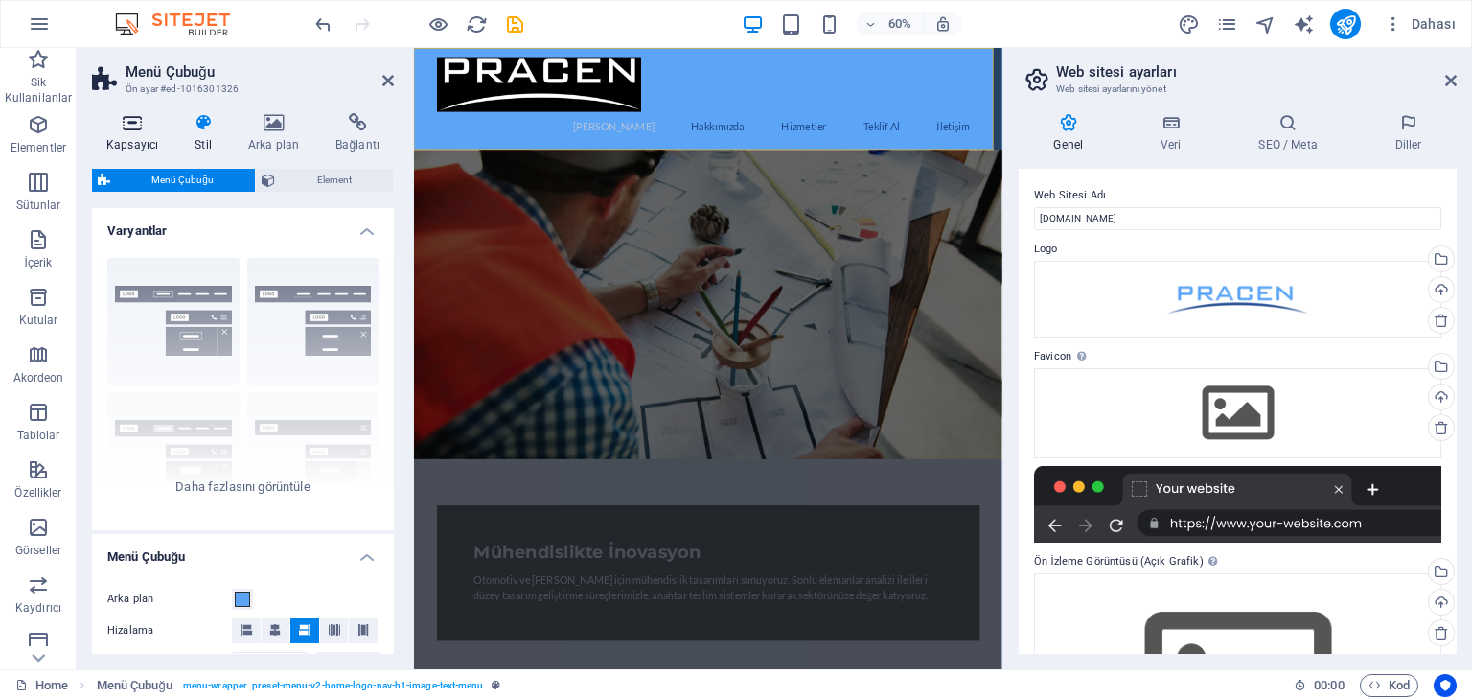
click at [133, 132] on h4 "Kapsayıcı" at bounding box center [136, 133] width 88 height 40
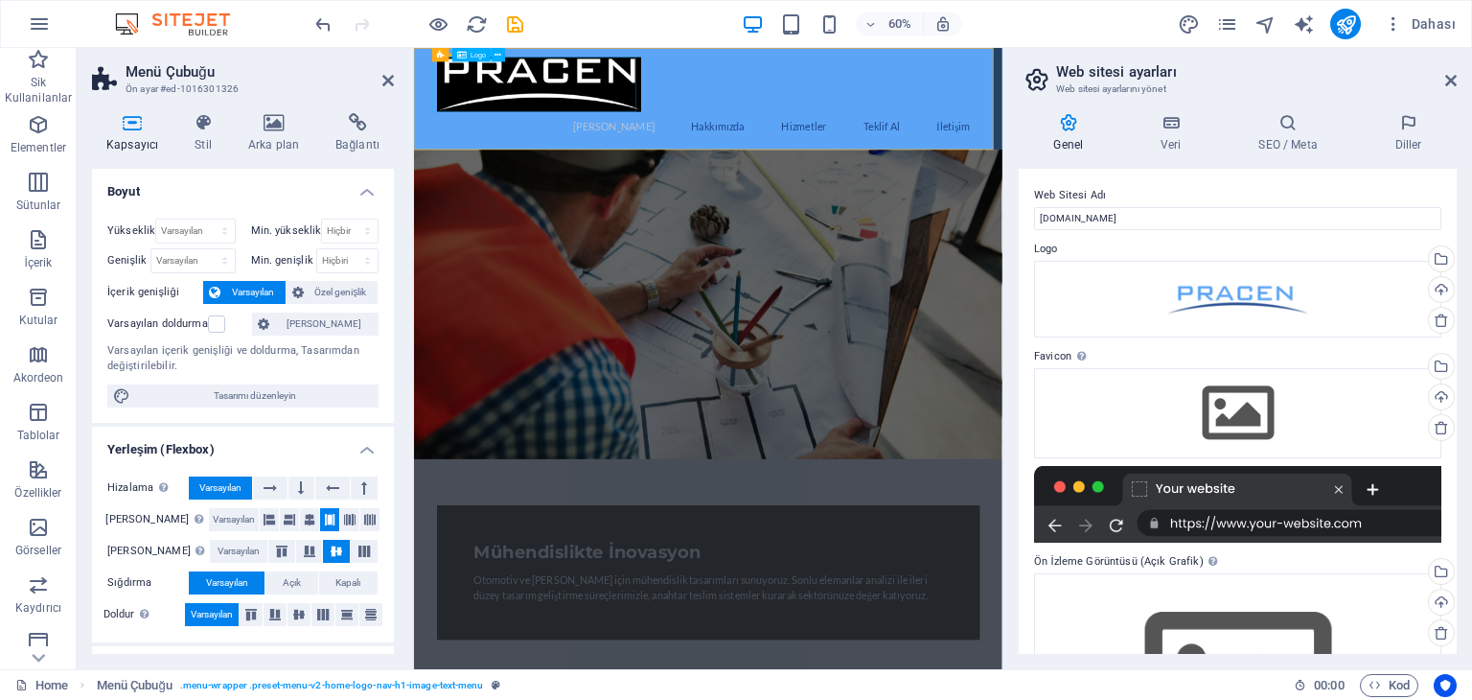
drag, startPoint x: 572, startPoint y: 108, endPoint x: 868, endPoint y: 86, distance: 297.0
click at [868, 86] on div "Ana Sayfa Hakkımızda Hizmetler Teklif Al İletişim" at bounding box center [904, 133] width 981 height 170
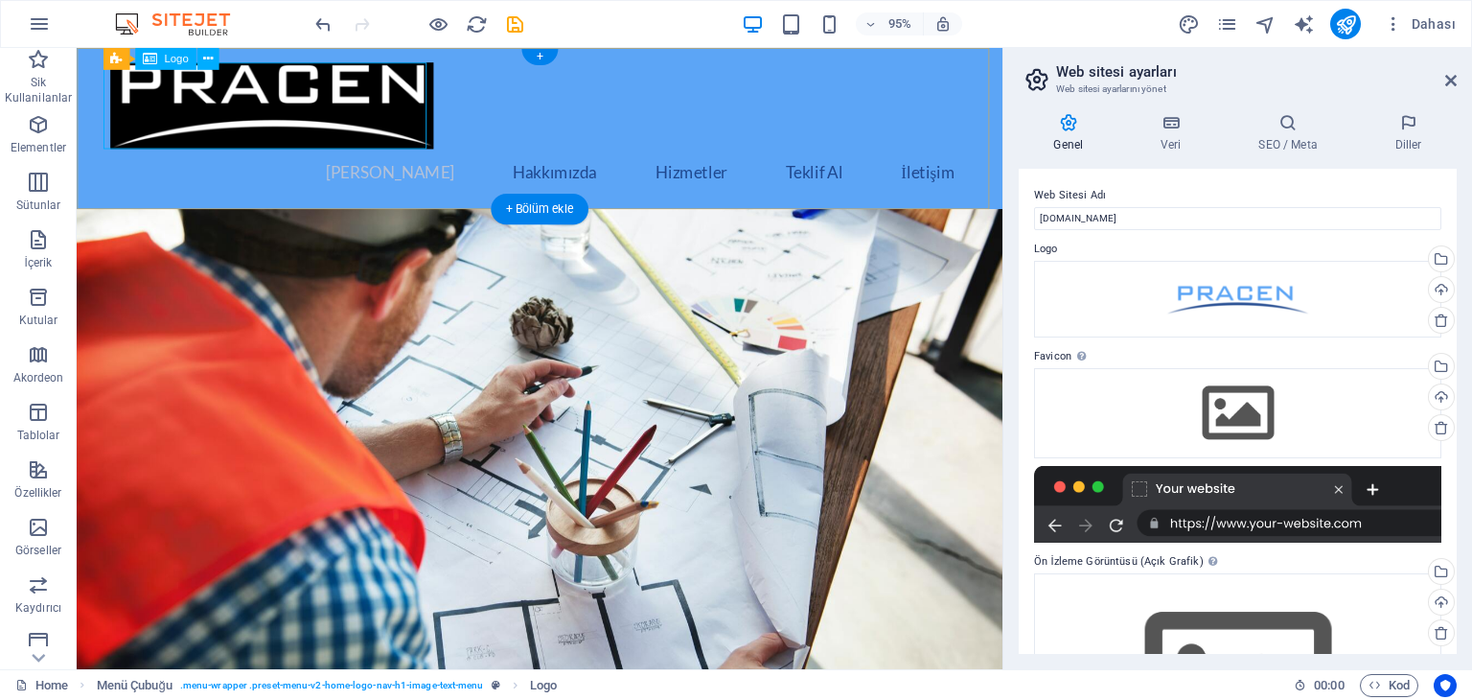
click at [301, 81] on div at bounding box center [564, 108] width 905 height 91
drag, startPoint x: 176, startPoint y: 50, endPoint x: 169, endPoint y: 58, distance: 11.5
click at [172, 55] on div "Logo" at bounding box center [165, 59] width 60 height 22
click at [155, 59] on div "Logo" at bounding box center [165, 59] width 60 height 22
click at [150, 58] on icon at bounding box center [149, 59] width 14 height 22
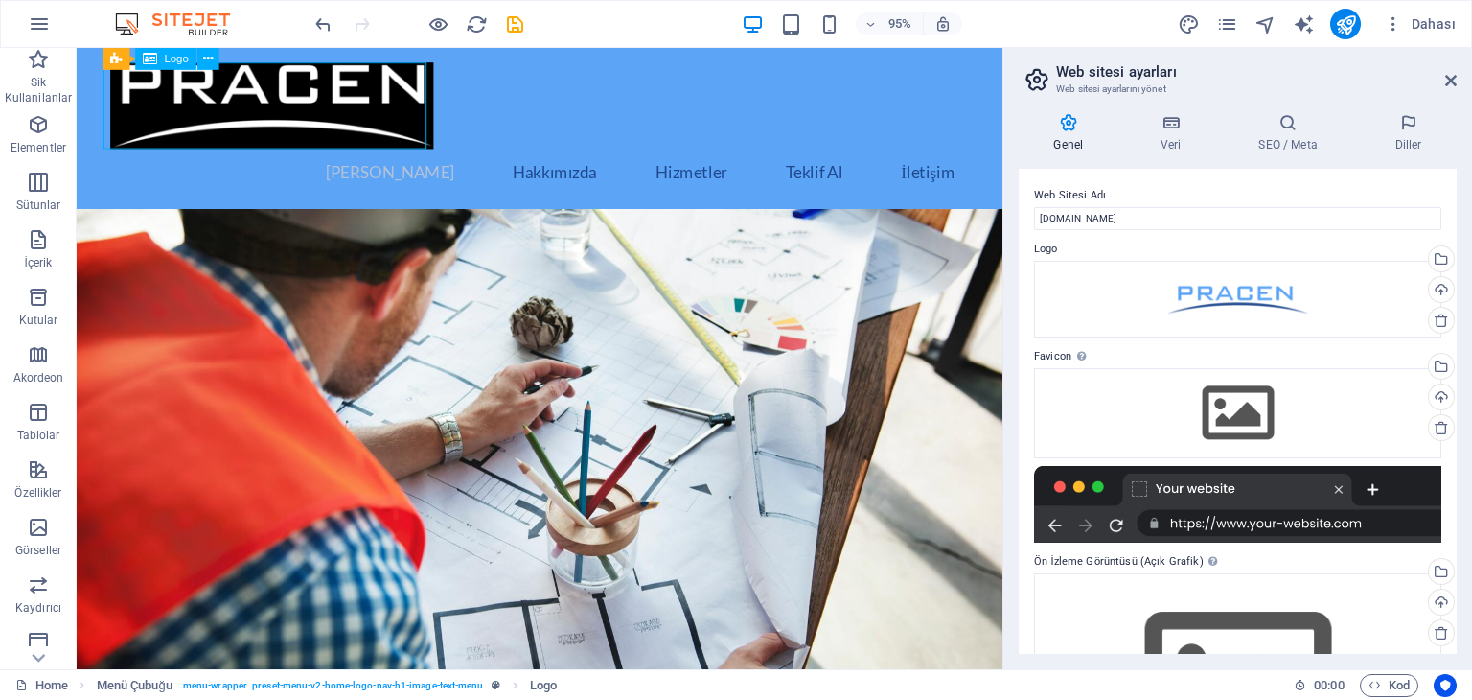
drag, startPoint x: 142, startPoint y: 58, endPoint x: 117, endPoint y: 57, distance: 24.9
click at [133, 57] on div "Menü Çubuğu Logo" at bounding box center [166, 59] width 127 height 23
click at [197, 101] on div at bounding box center [564, 108] width 905 height 91
click at [209, 59] on icon at bounding box center [207, 58] width 10 height 19
click at [235, 118] on div at bounding box center [564, 108] width 905 height 91
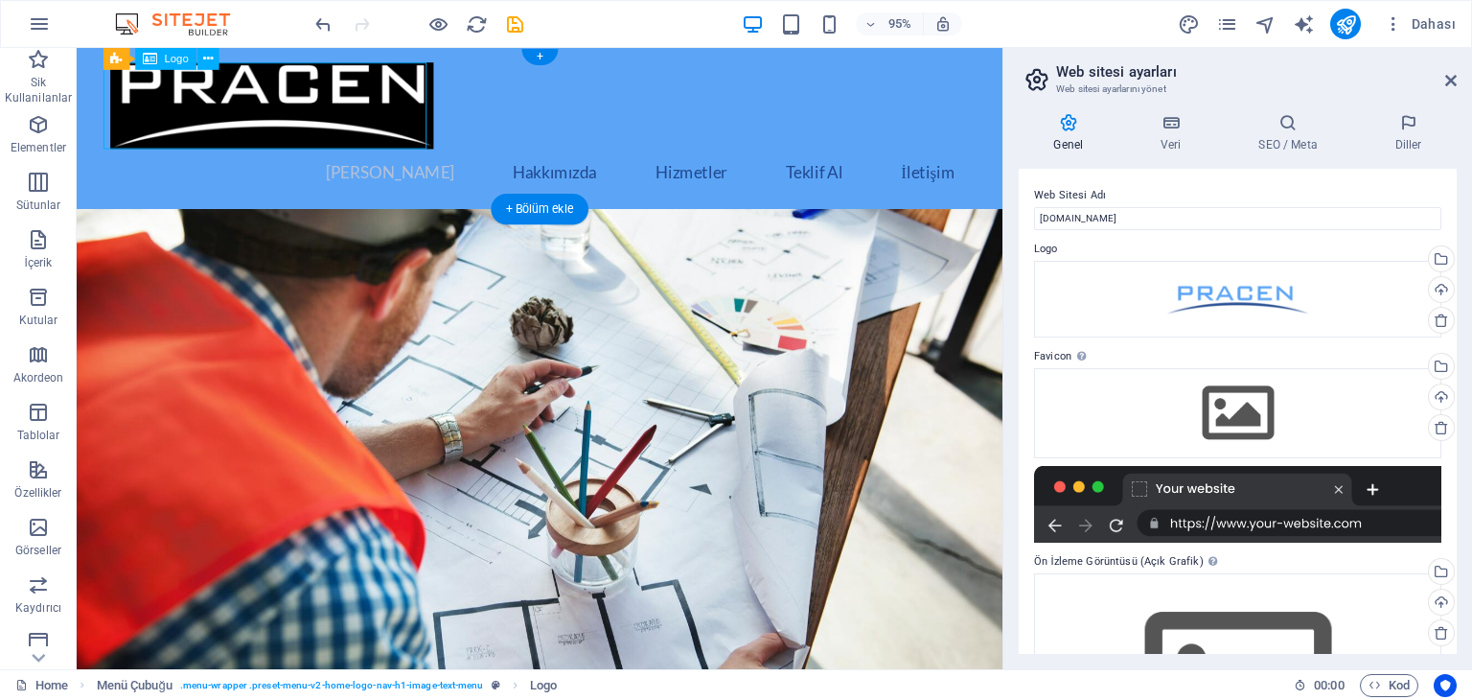
click at [258, 100] on div at bounding box center [564, 108] width 905 height 91
